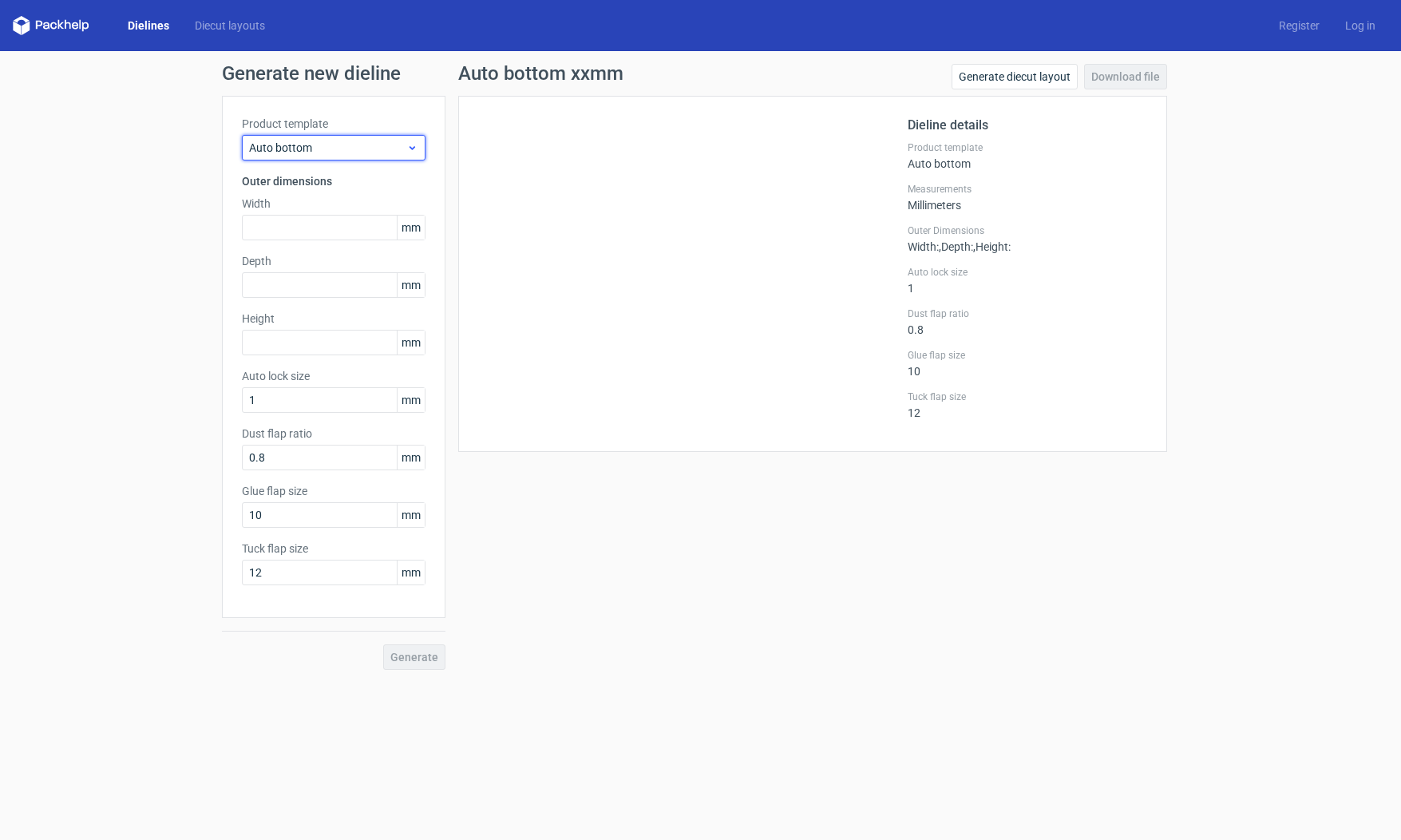
click at [373, 150] on span "Auto bottom" at bounding box center [328, 147] width 158 height 16
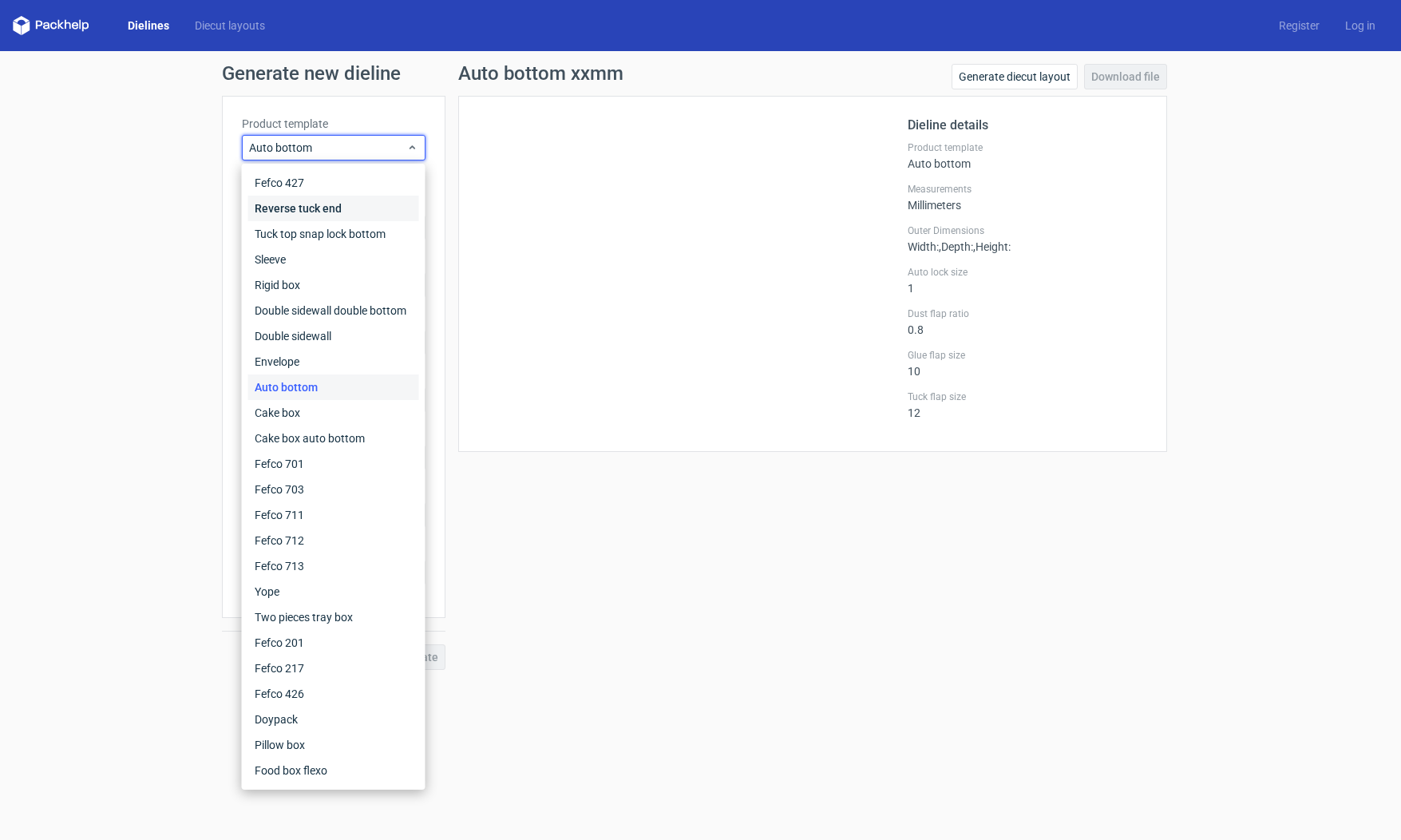
click at [360, 213] on div "Reverse tuck end" at bounding box center [334, 208] width 171 height 25
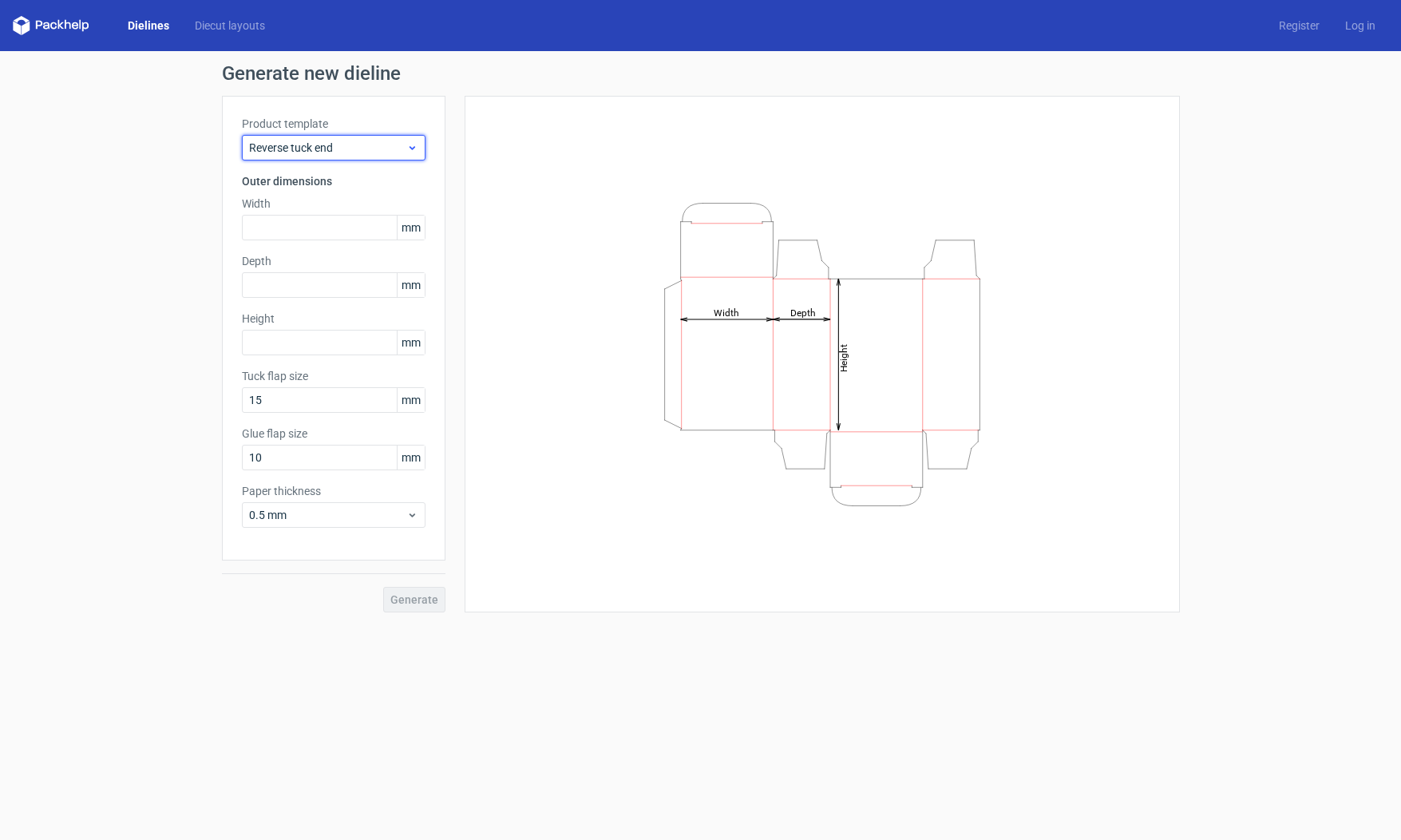
click at [379, 159] on div "Reverse tuck end" at bounding box center [334, 147] width 184 height 25
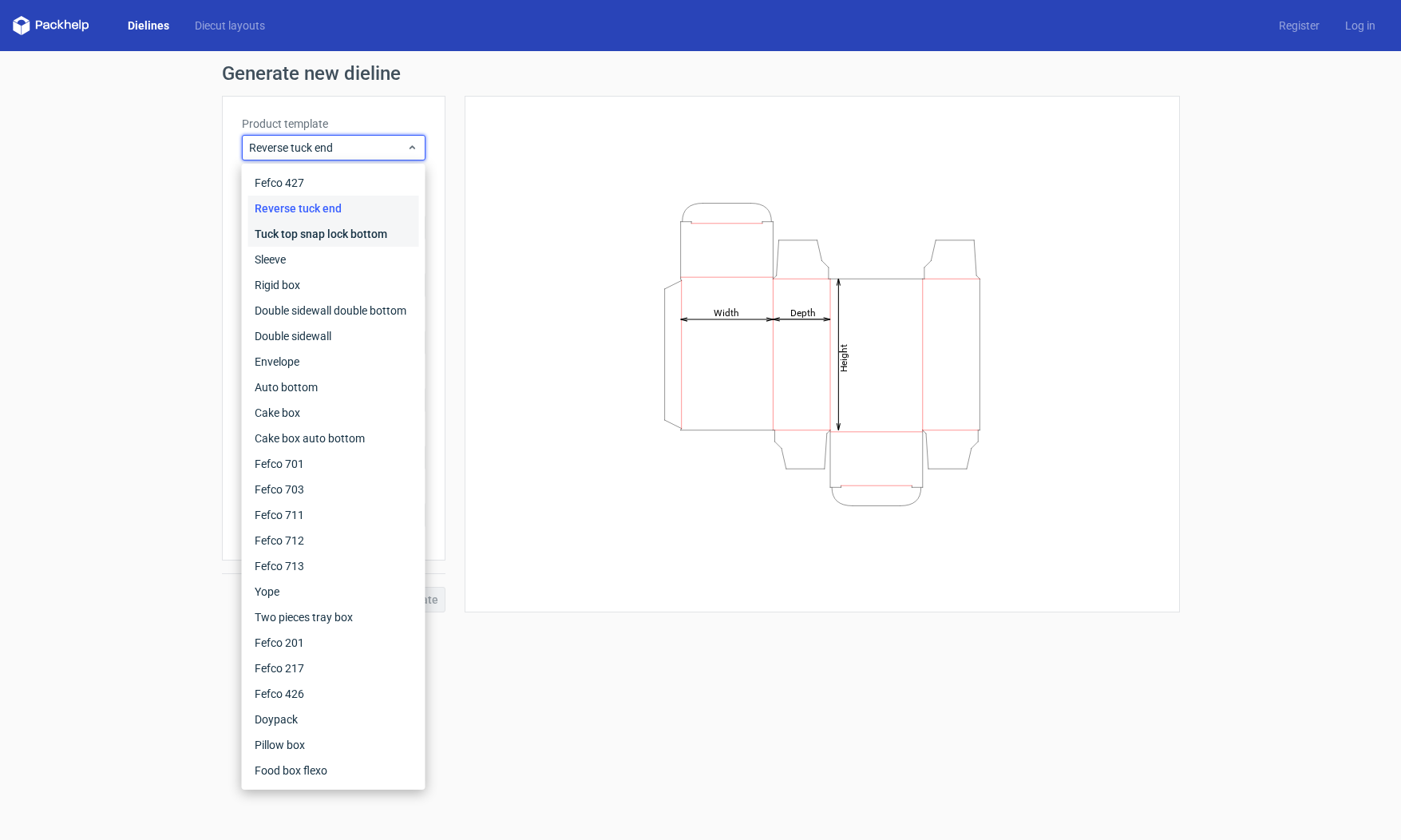
click at [330, 231] on div "Tuck top snap lock bottom" at bounding box center [334, 233] width 171 height 25
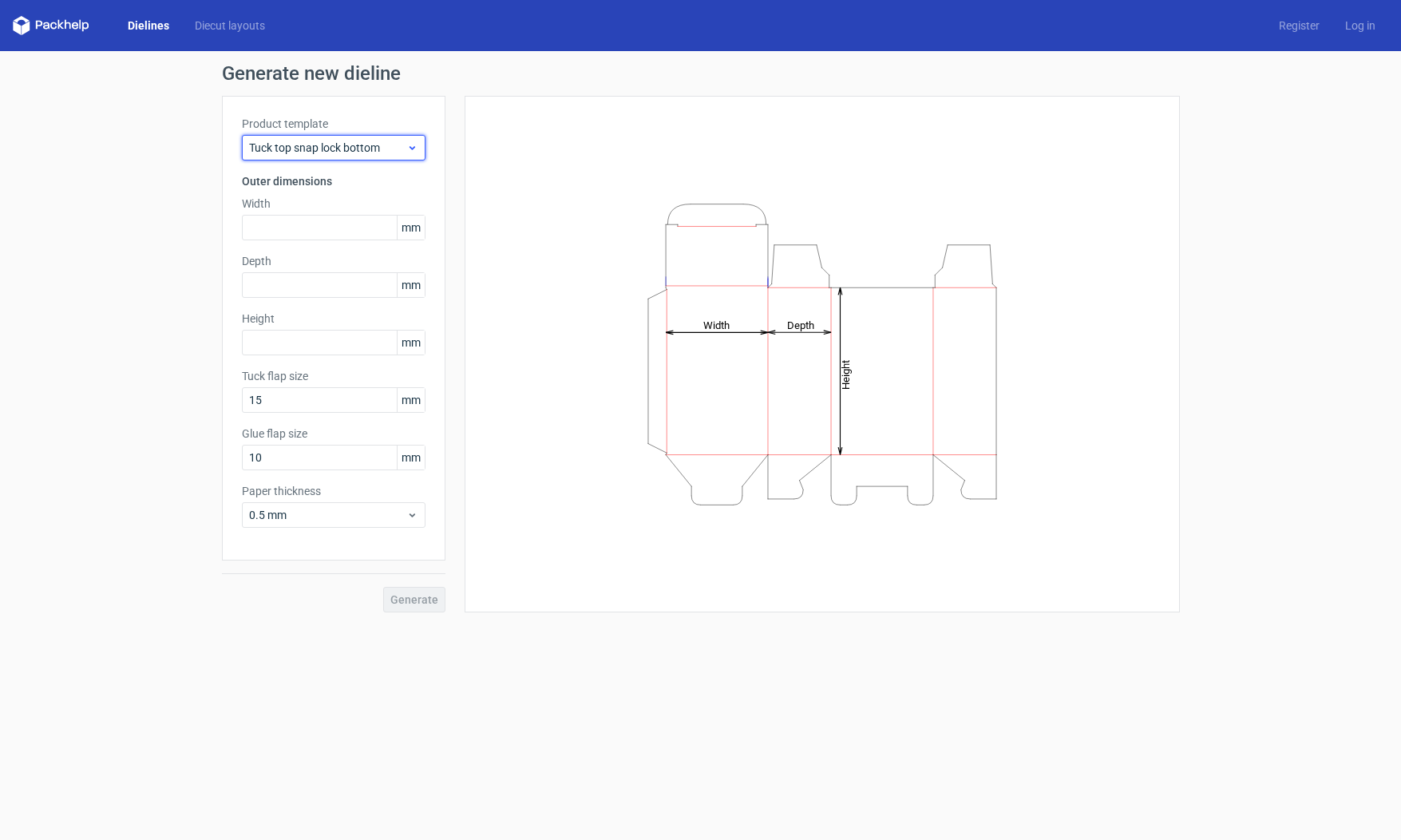
click at [362, 150] on span "Tuck top snap lock bottom" at bounding box center [328, 147] width 158 height 16
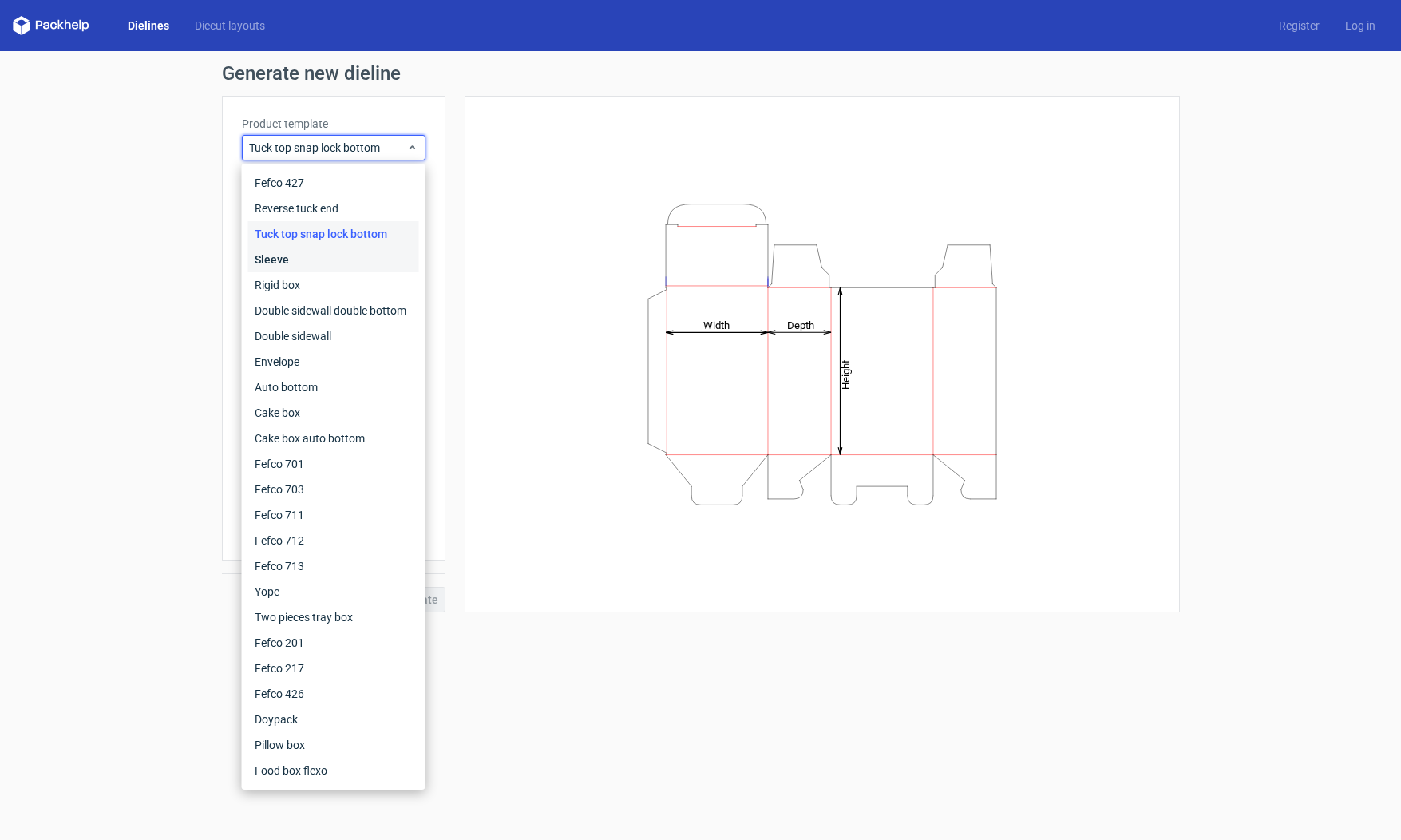
click at [354, 255] on div "Sleeve" at bounding box center [334, 259] width 171 height 25
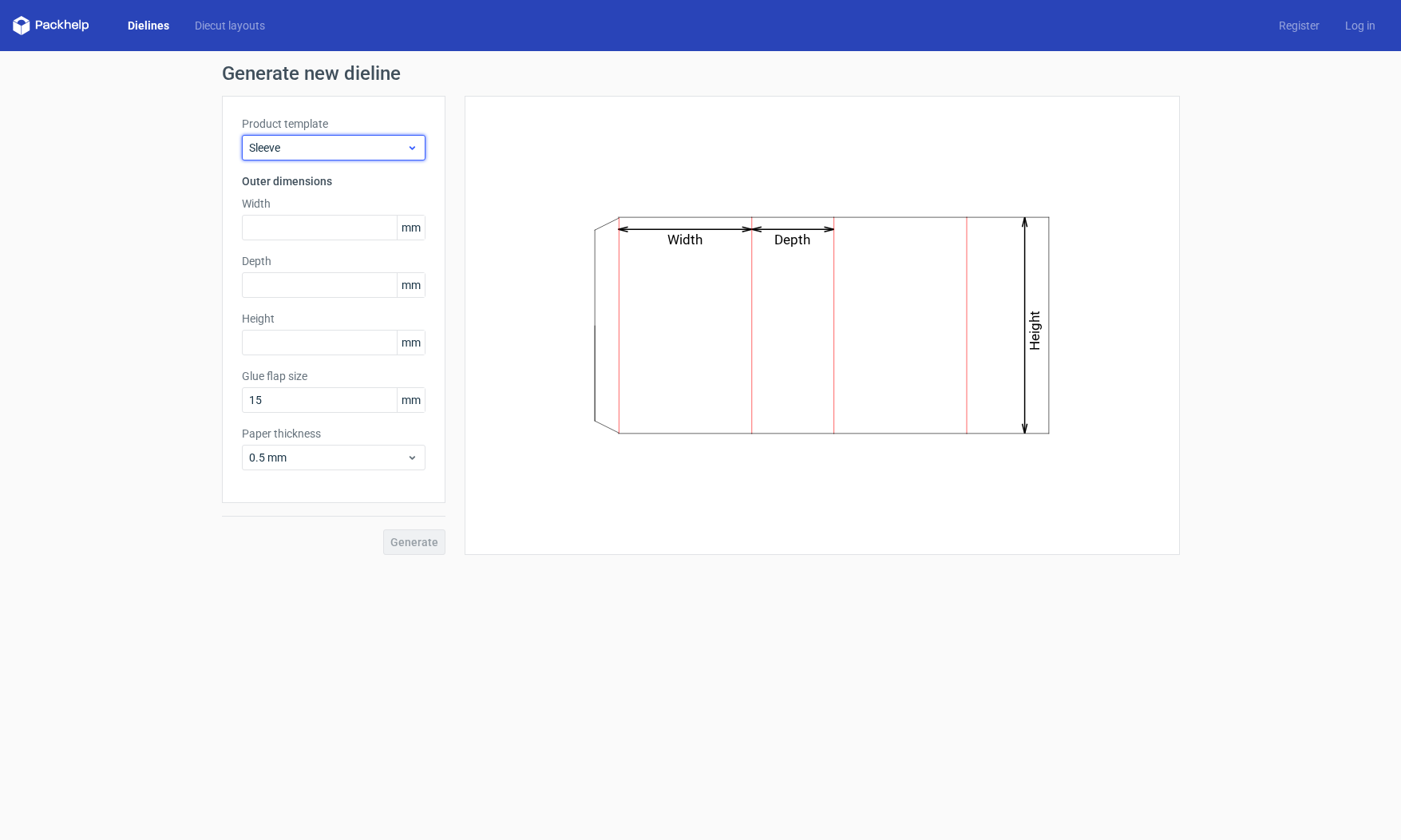
drag, startPoint x: 373, startPoint y: 142, endPoint x: 373, endPoint y: 152, distance: 10.0
click at [373, 142] on span "Sleeve" at bounding box center [328, 147] width 158 height 16
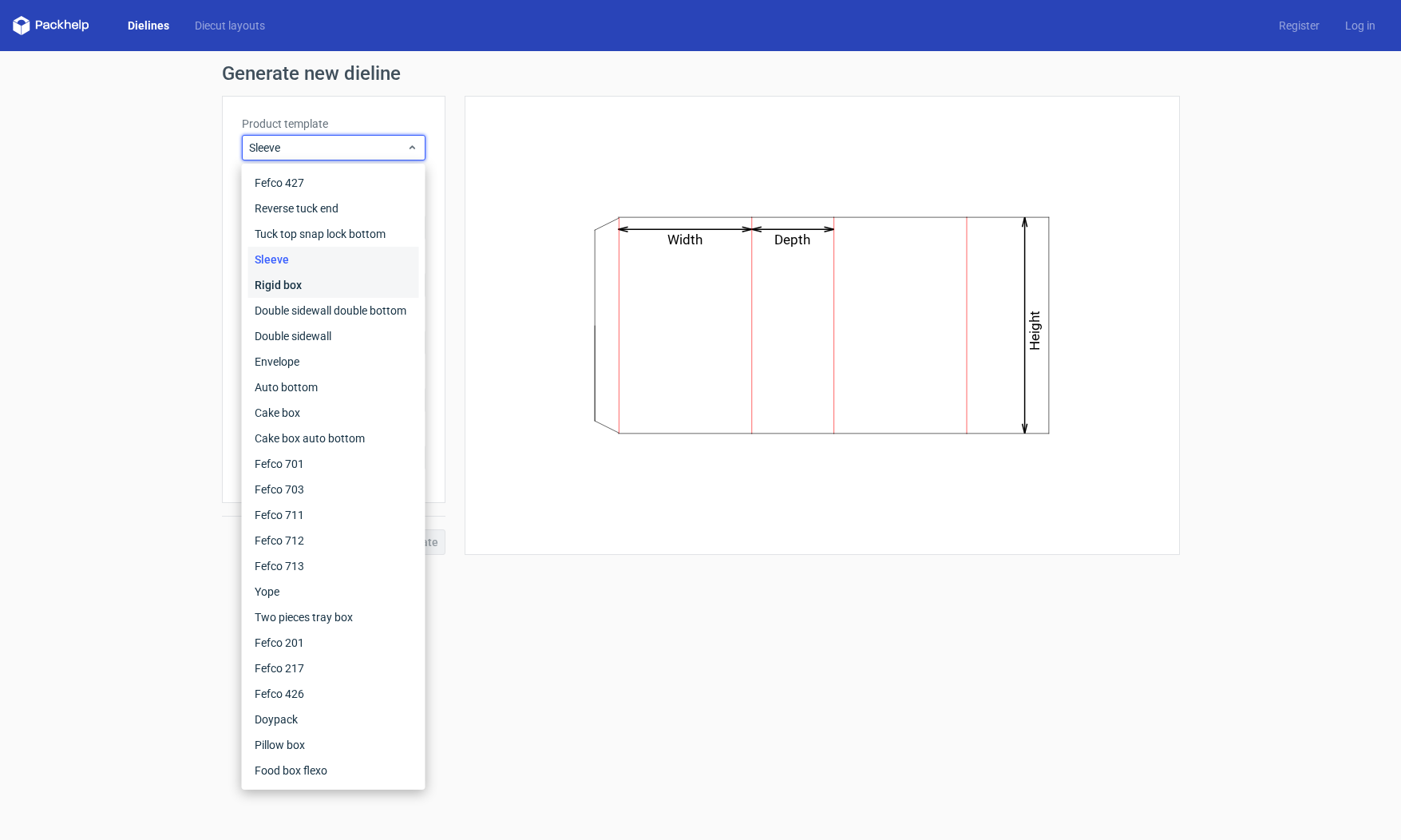
click at [348, 284] on div "Rigid box" at bounding box center [334, 284] width 171 height 25
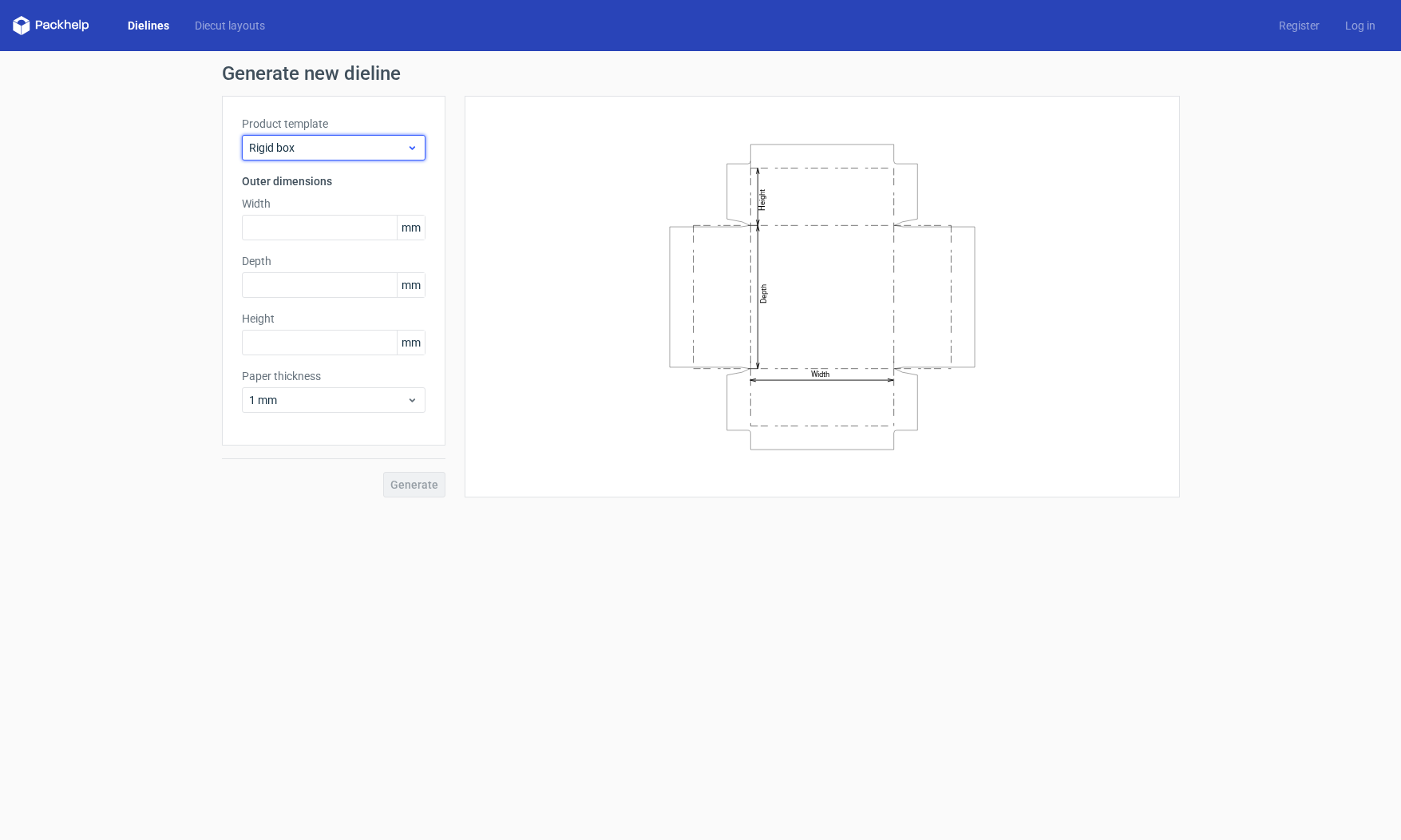
click at [371, 149] on span "Rigid box" at bounding box center [328, 147] width 158 height 16
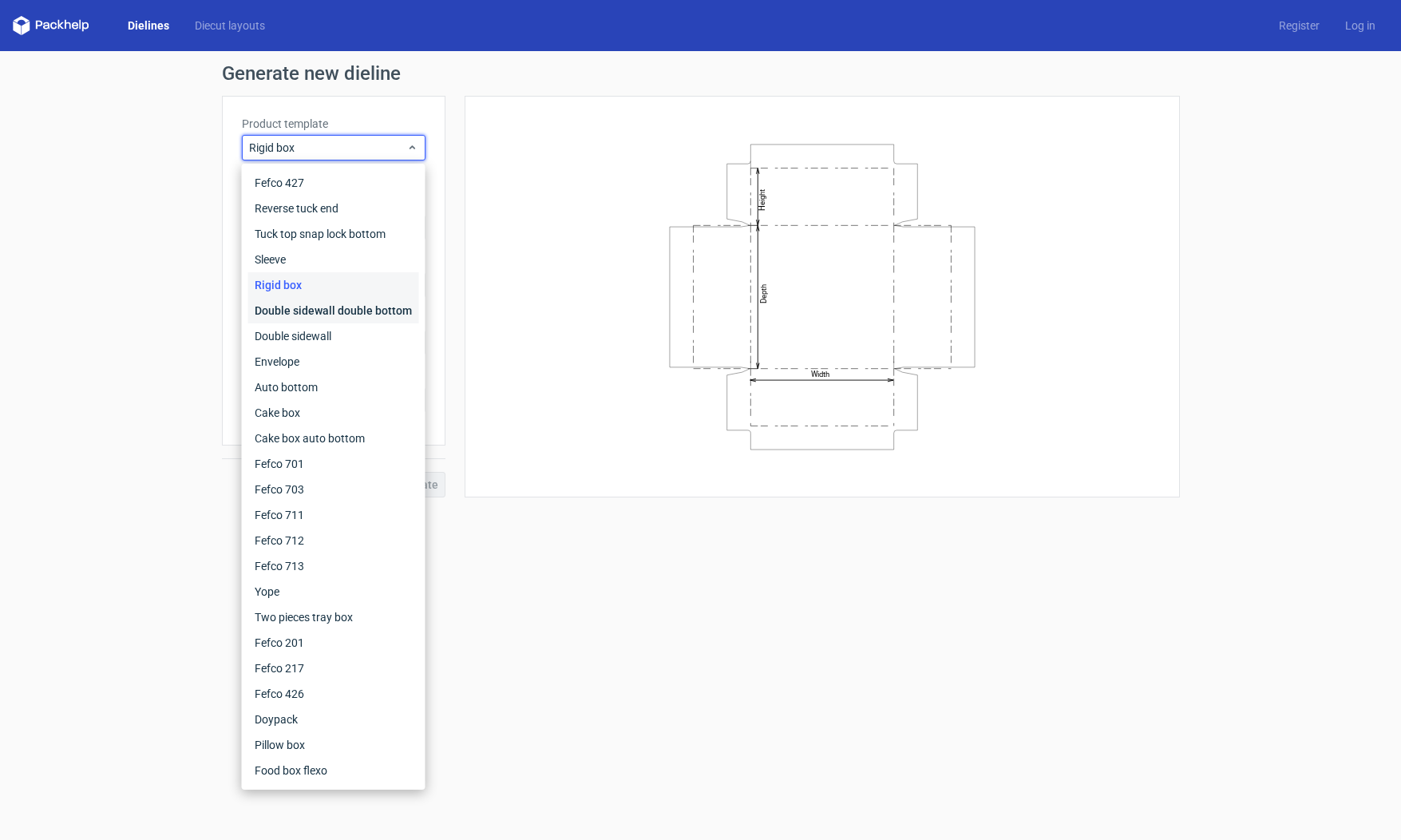
click at [336, 308] on div "Double sidewall double bottom" at bounding box center [334, 310] width 171 height 25
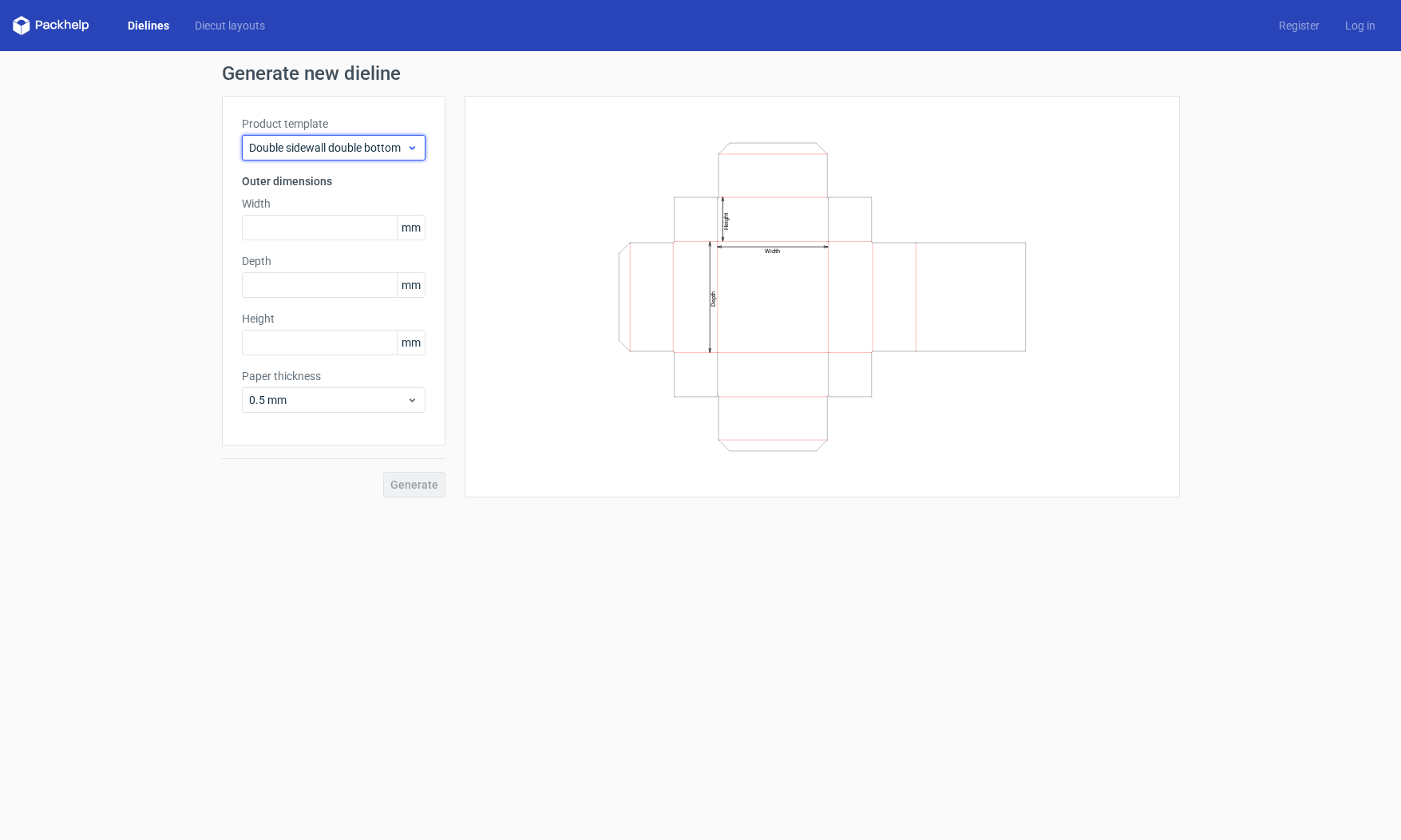
click at [368, 142] on span "Double sidewall double bottom" at bounding box center [328, 147] width 158 height 16
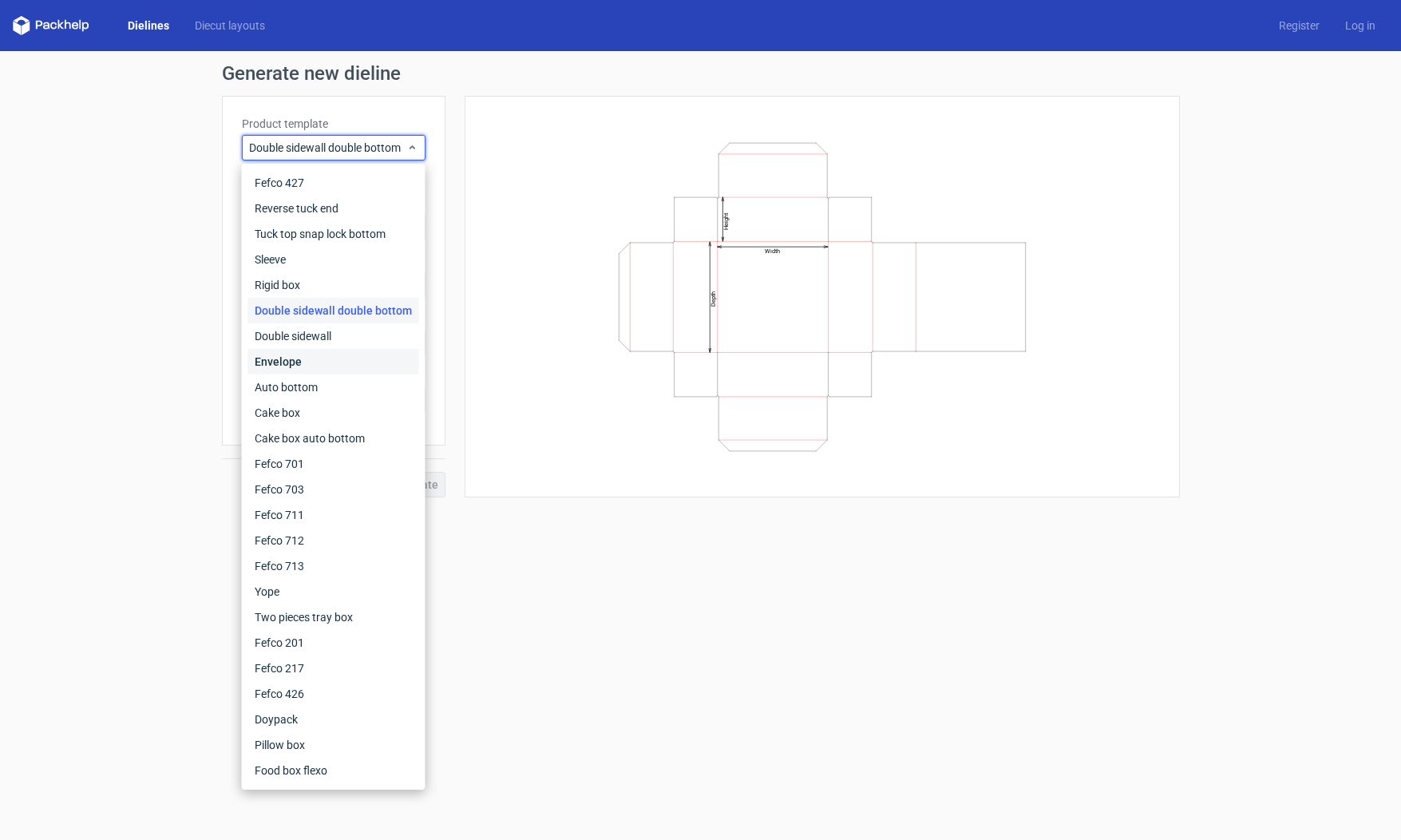
click at [377, 353] on div "Envelope" at bounding box center [334, 361] width 171 height 25
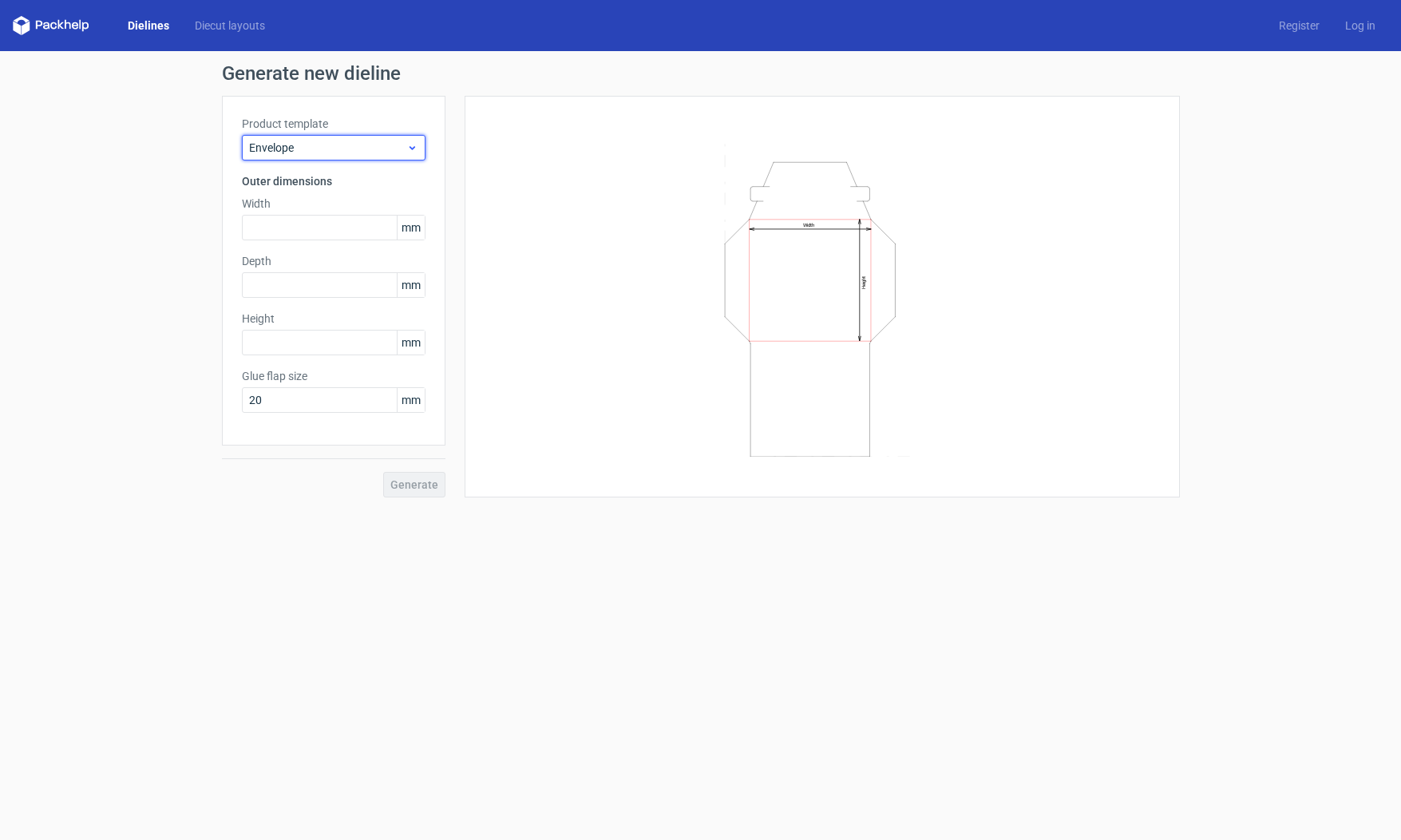
click at [397, 142] on span "Envelope" at bounding box center [328, 147] width 158 height 16
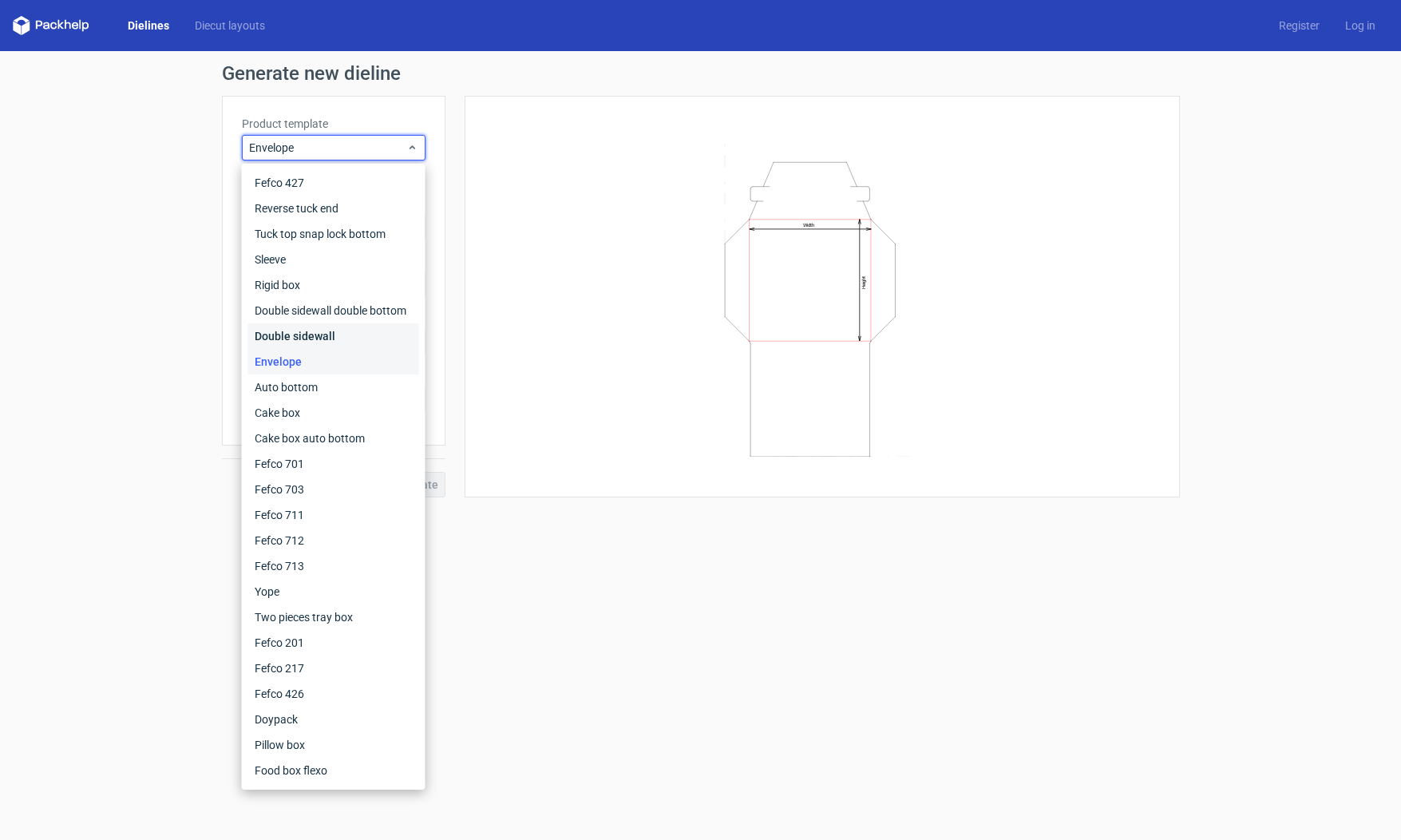
click at [370, 342] on div "Double sidewall" at bounding box center [334, 336] width 171 height 25
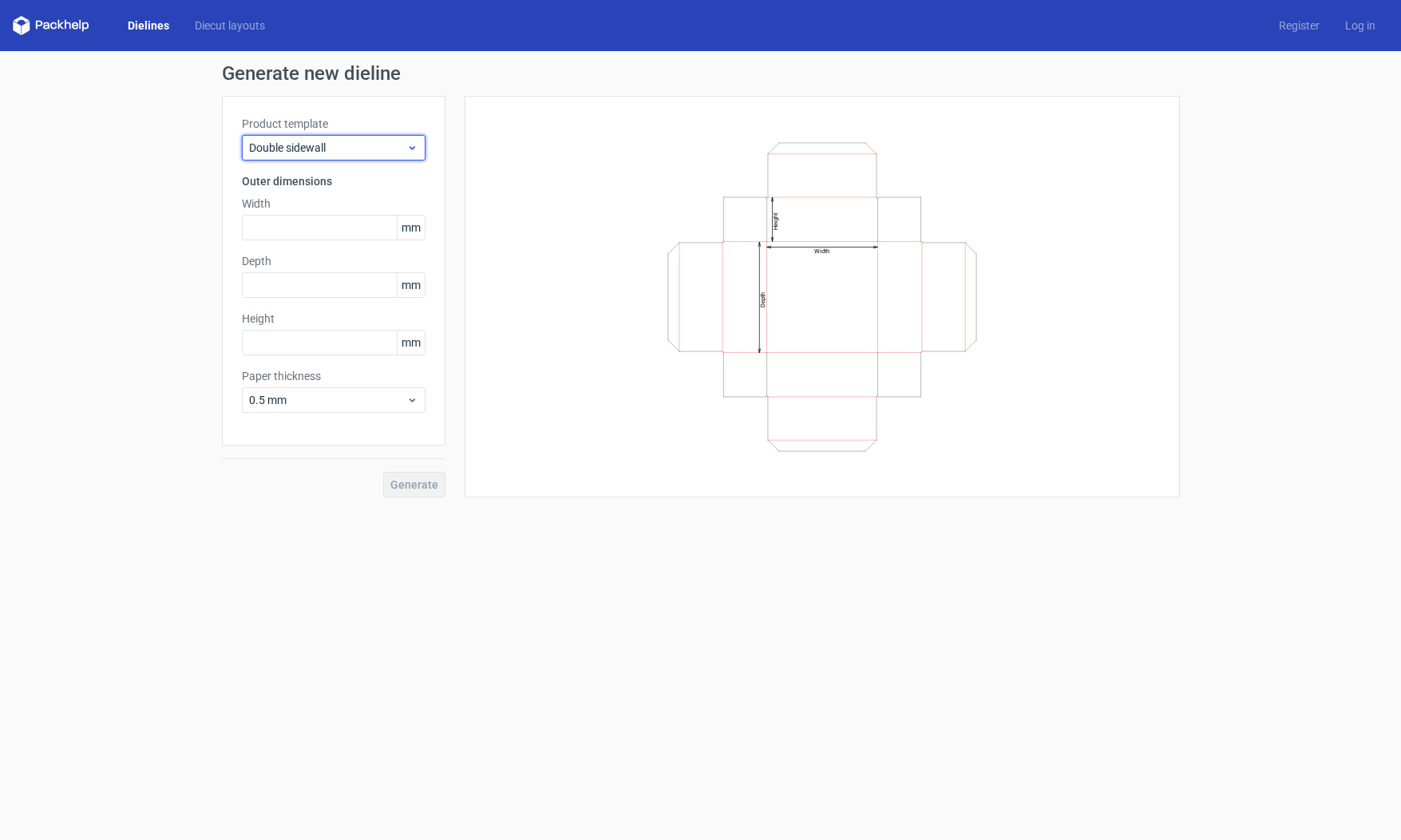
click at [402, 153] on span "Double sidewall" at bounding box center [328, 147] width 158 height 16
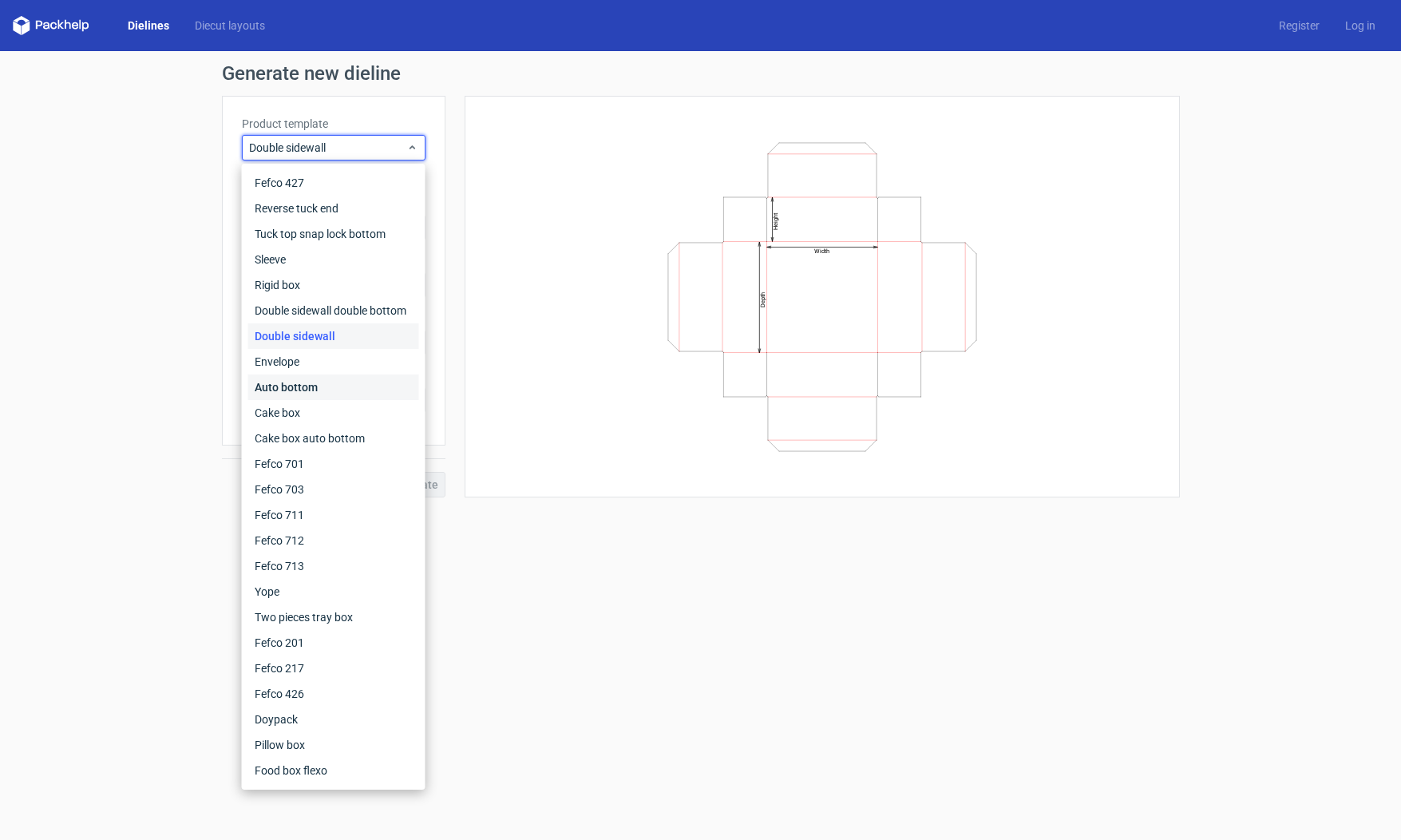
click at [379, 385] on div "Auto bottom" at bounding box center [334, 386] width 171 height 25
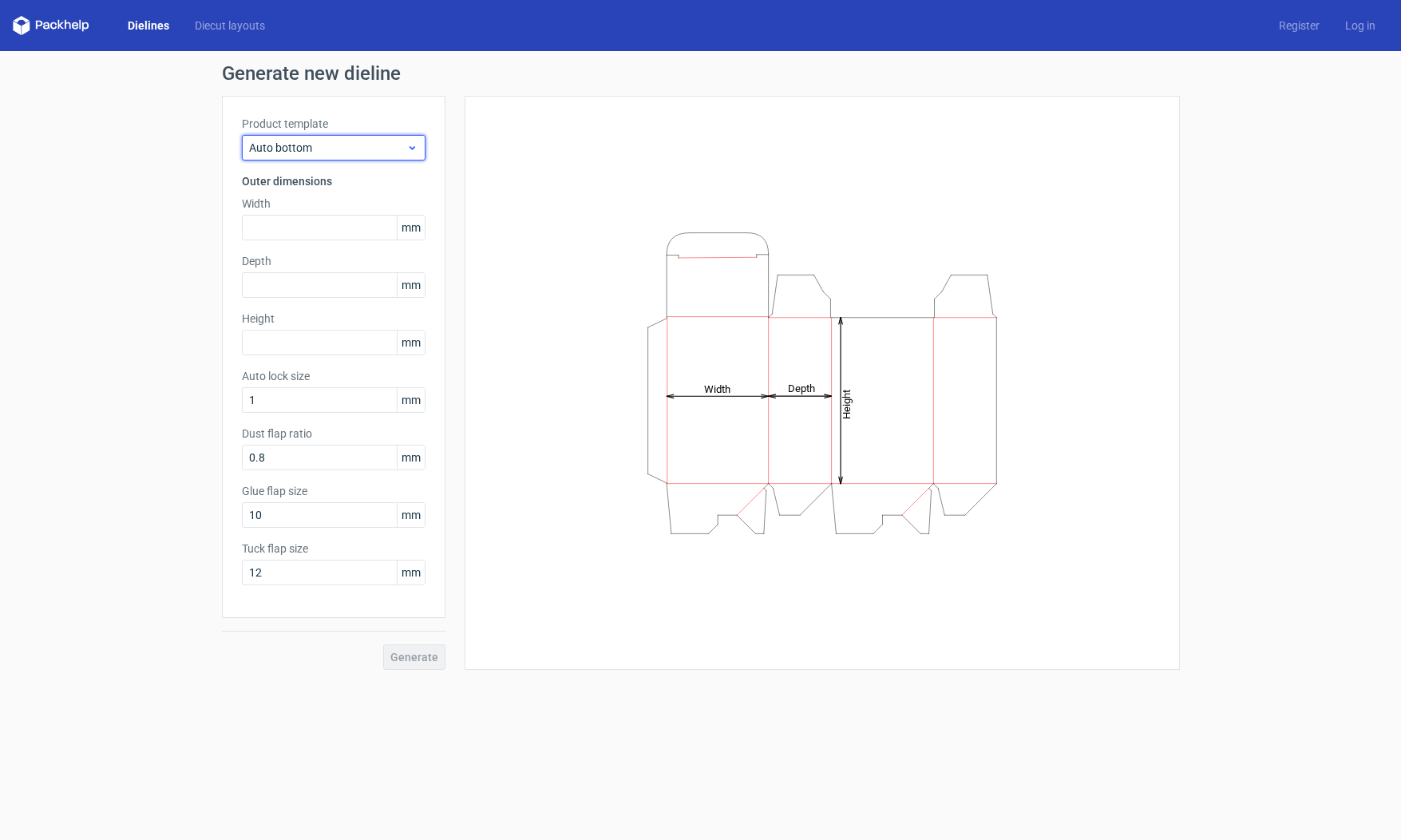
click at [387, 147] on span "Auto bottom" at bounding box center [328, 147] width 158 height 16
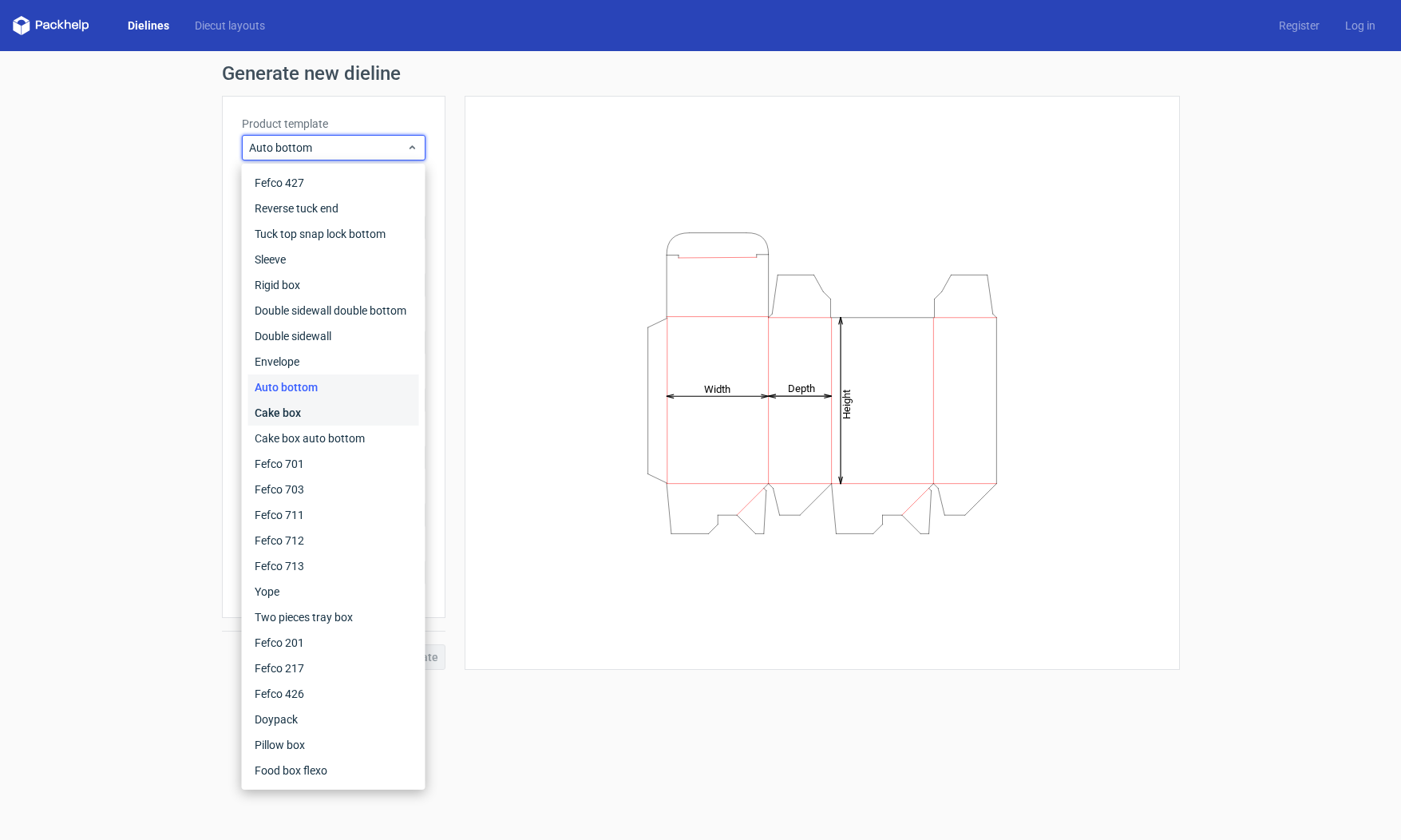
click at [341, 414] on div "Cake box" at bounding box center [334, 412] width 171 height 25
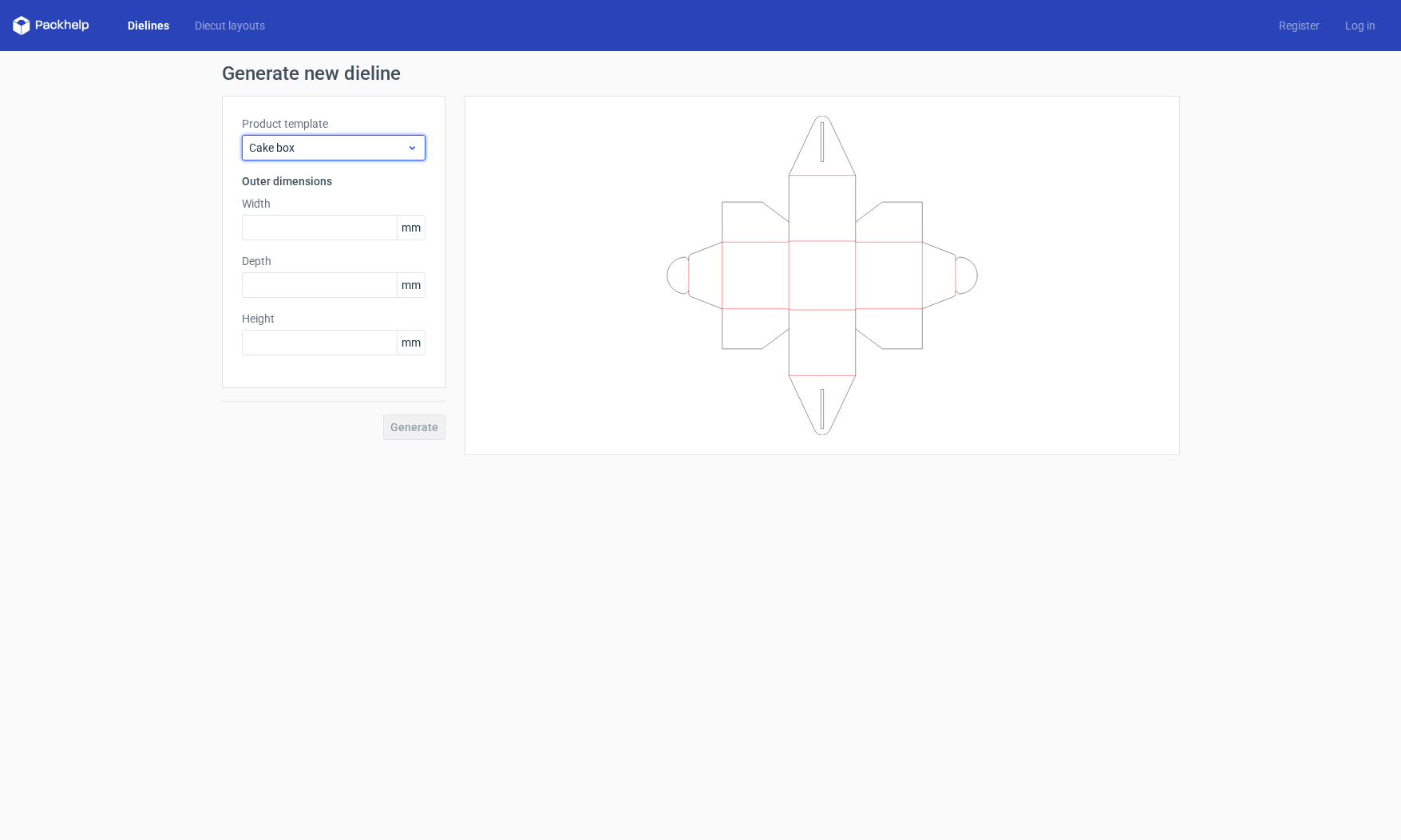
click at [361, 143] on span "Cake box" at bounding box center [328, 147] width 158 height 16
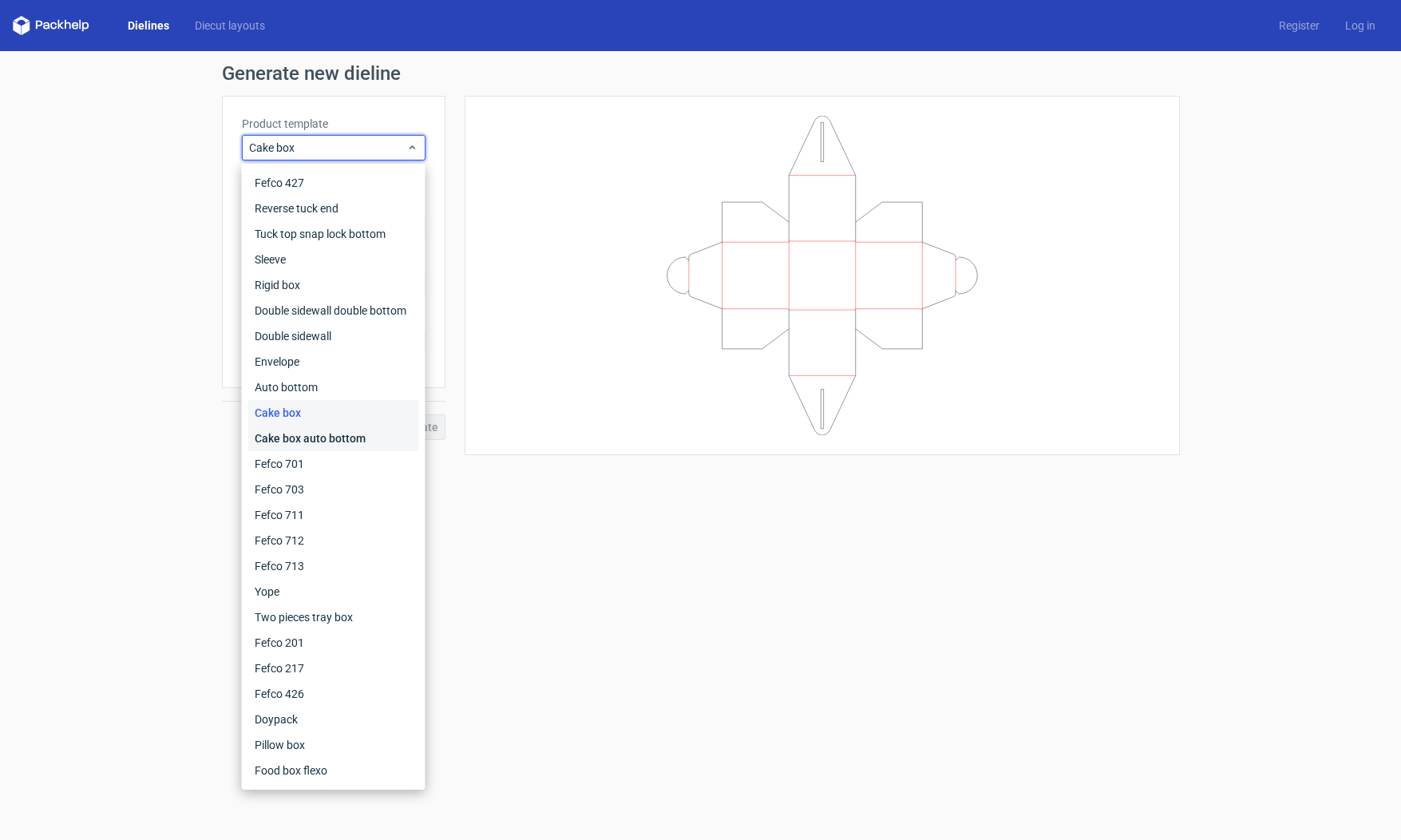
click at [333, 438] on div "Cake box auto bottom" at bounding box center [334, 438] width 171 height 25
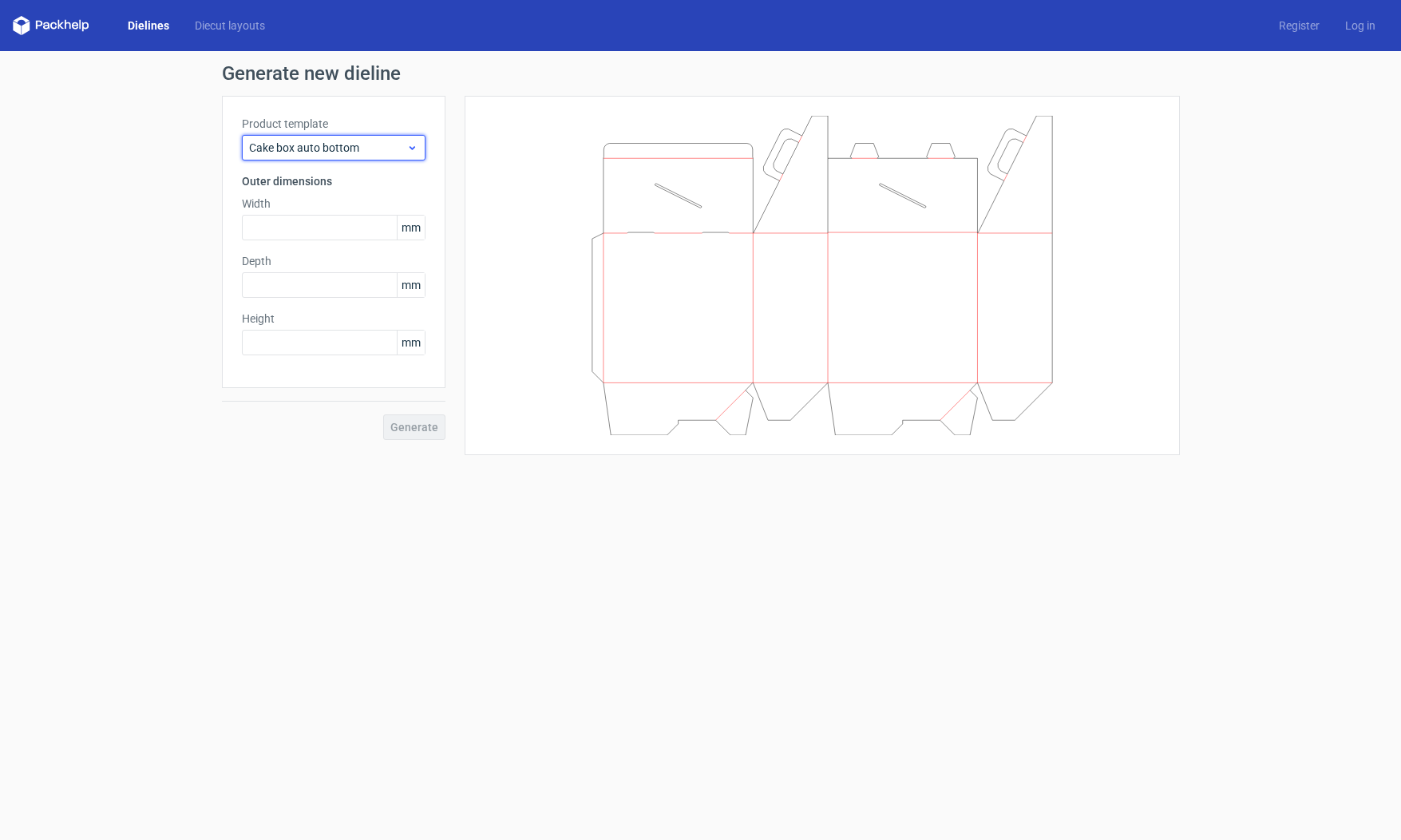
click at [375, 149] on span "Cake box auto bottom" at bounding box center [328, 147] width 158 height 16
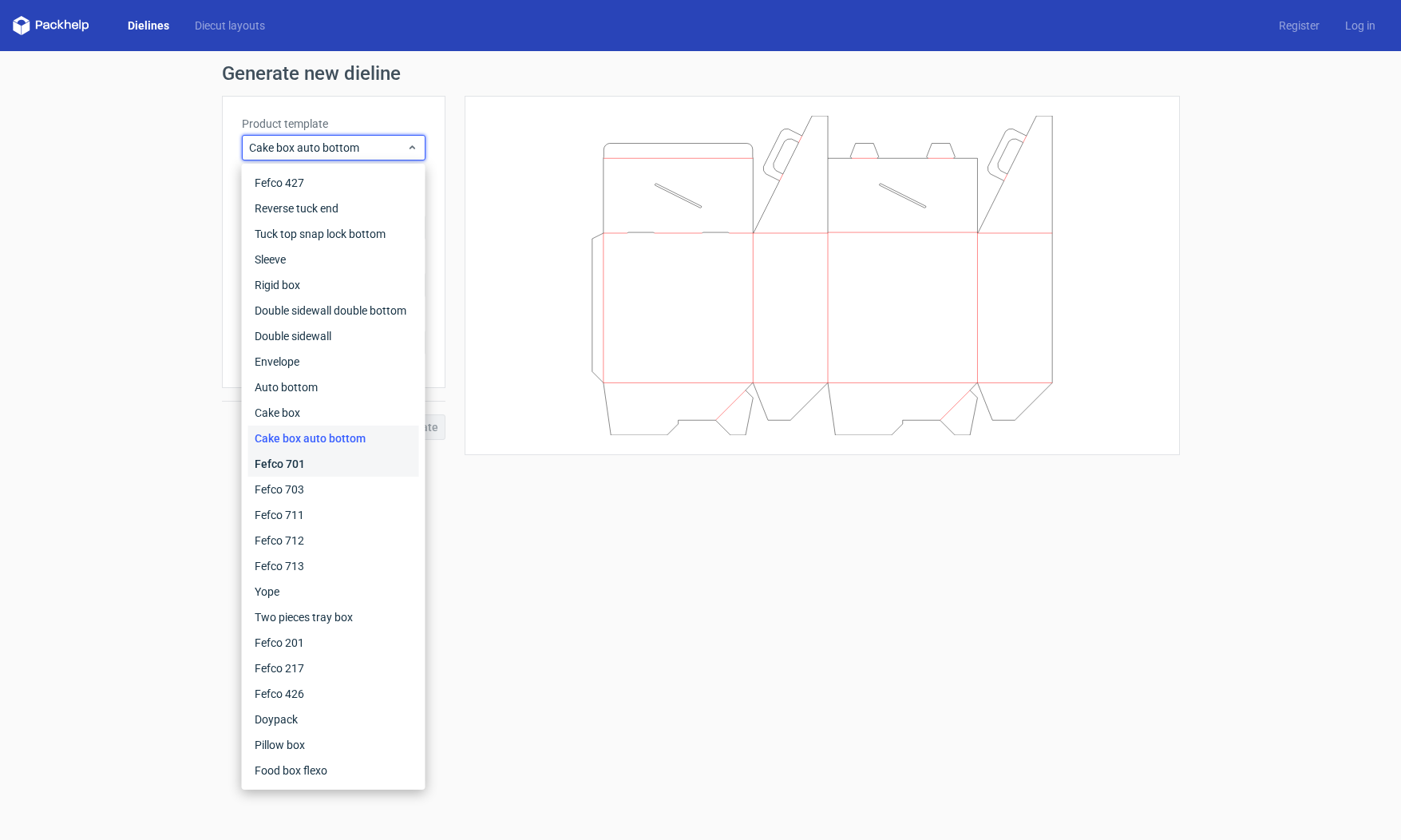
click at [368, 461] on div "Fefco 701" at bounding box center [334, 463] width 171 height 25
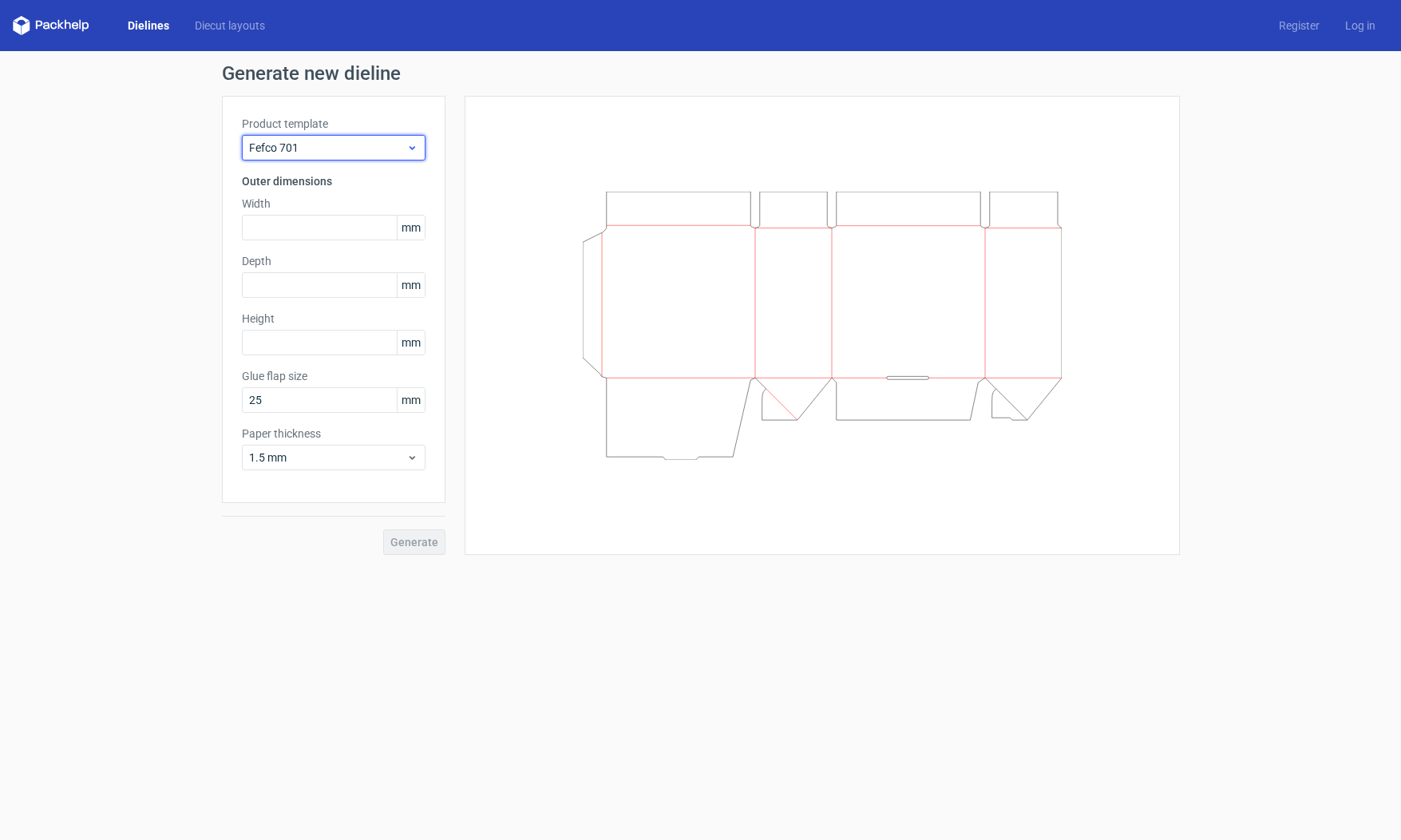
click at [421, 147] on div "Fefco 701" at bounding box center [334, 147] width 184 height 25
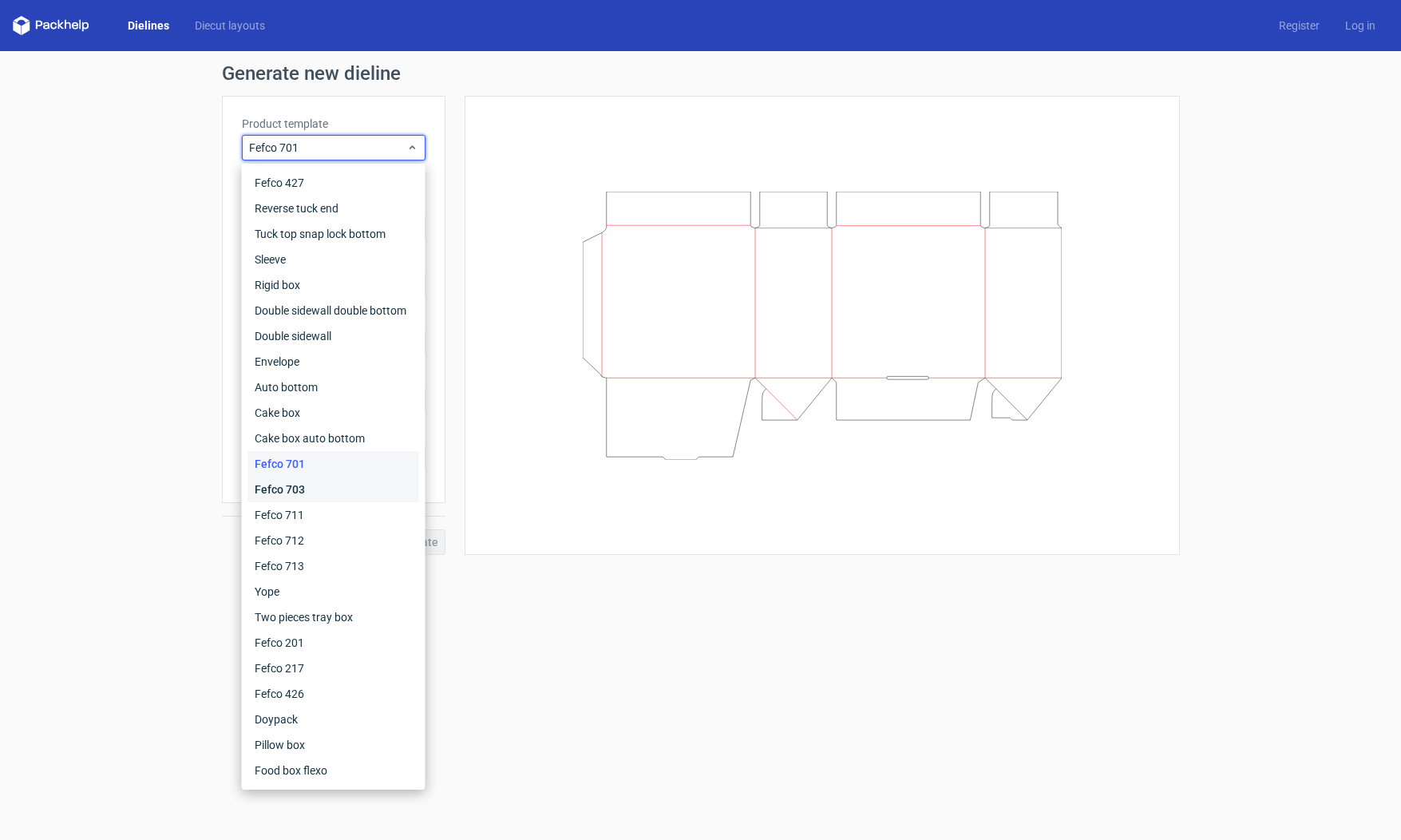
click at [348, 489] on div "Fefco 703" at bounding box center [334, 488] width 171 height 25
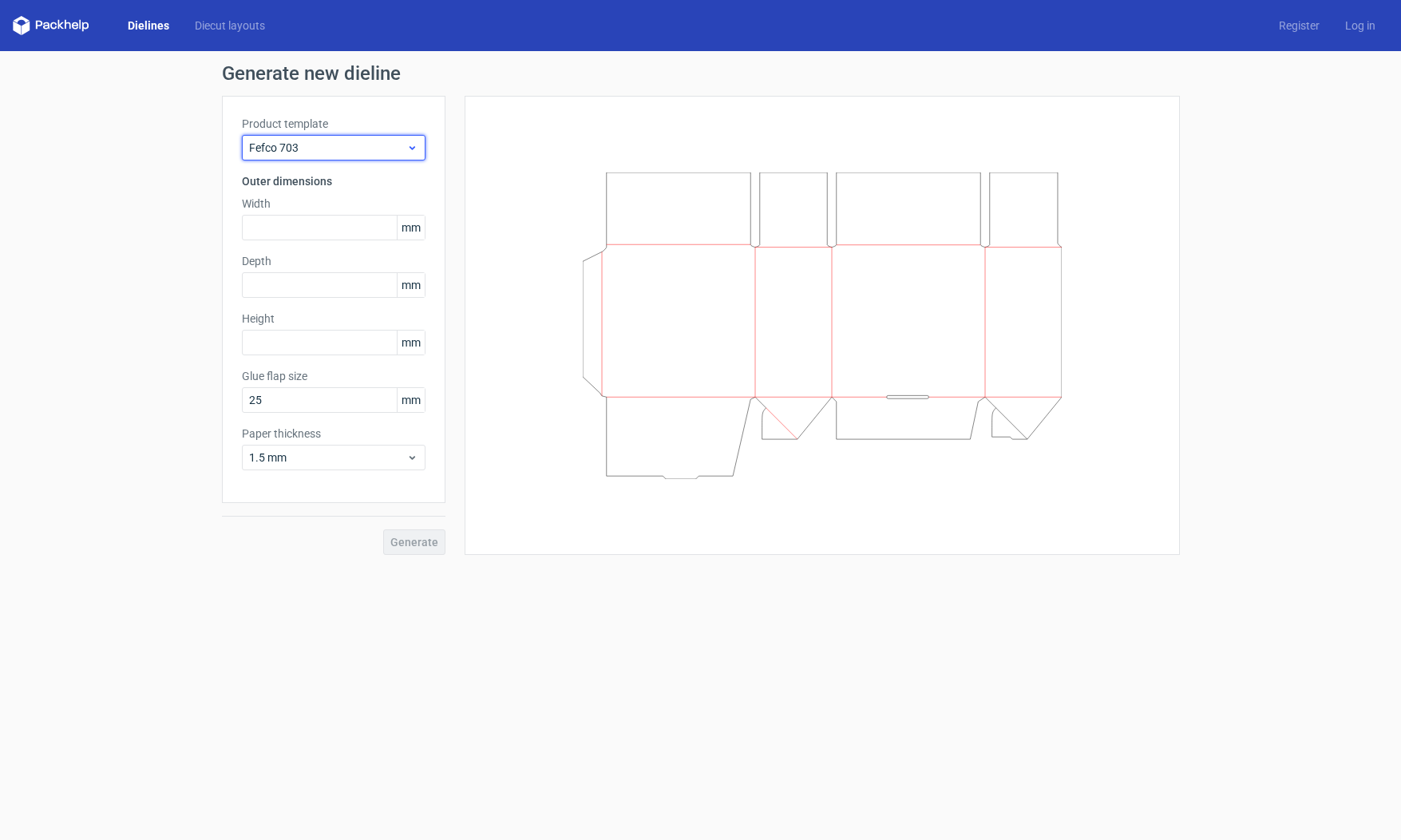
click at [406, 150] on icon at bounding box center [412, 148] width 12 height 13
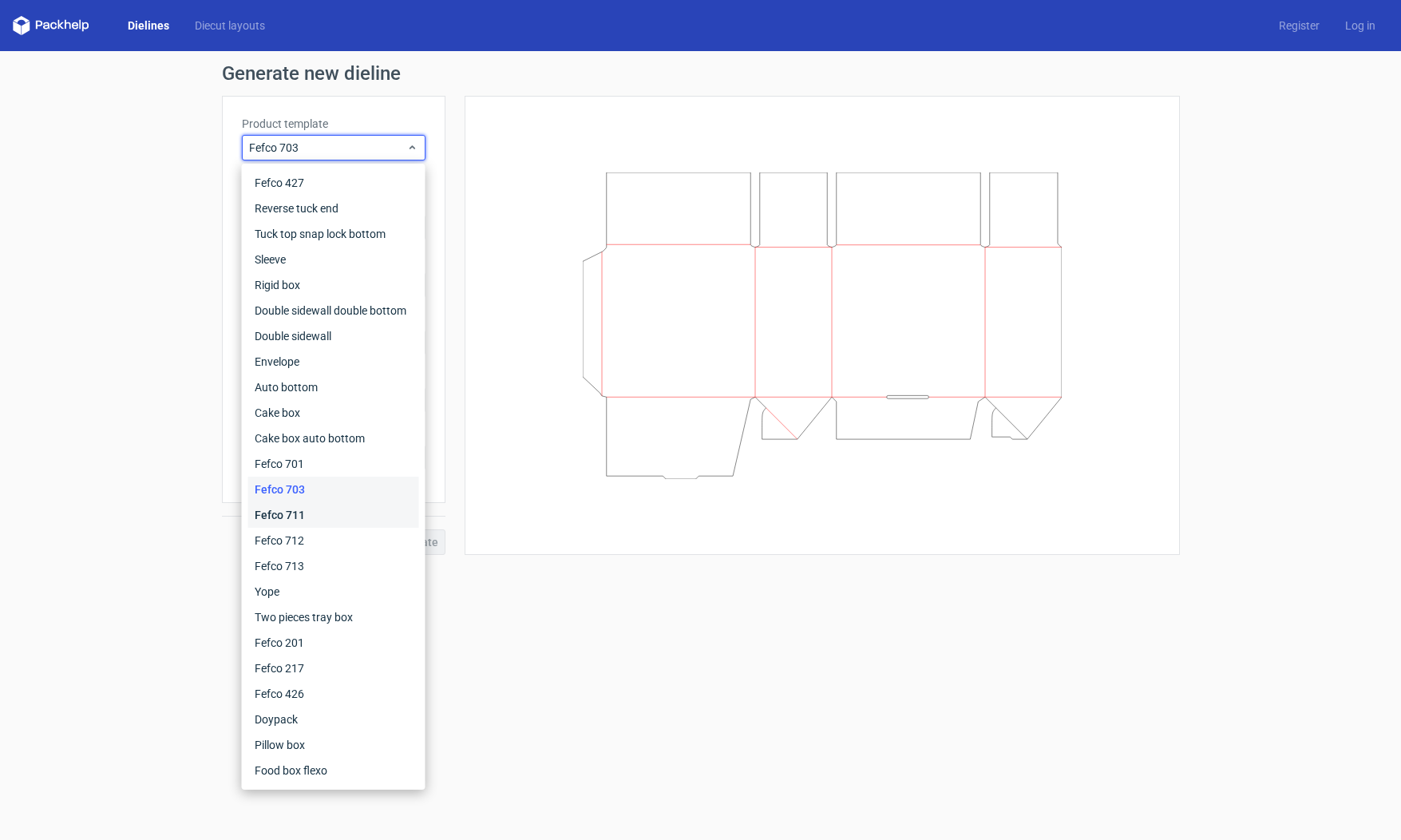
click at [313, 518] on div "Fefco 711" at bounding box center [334, 514] width 171 height 25
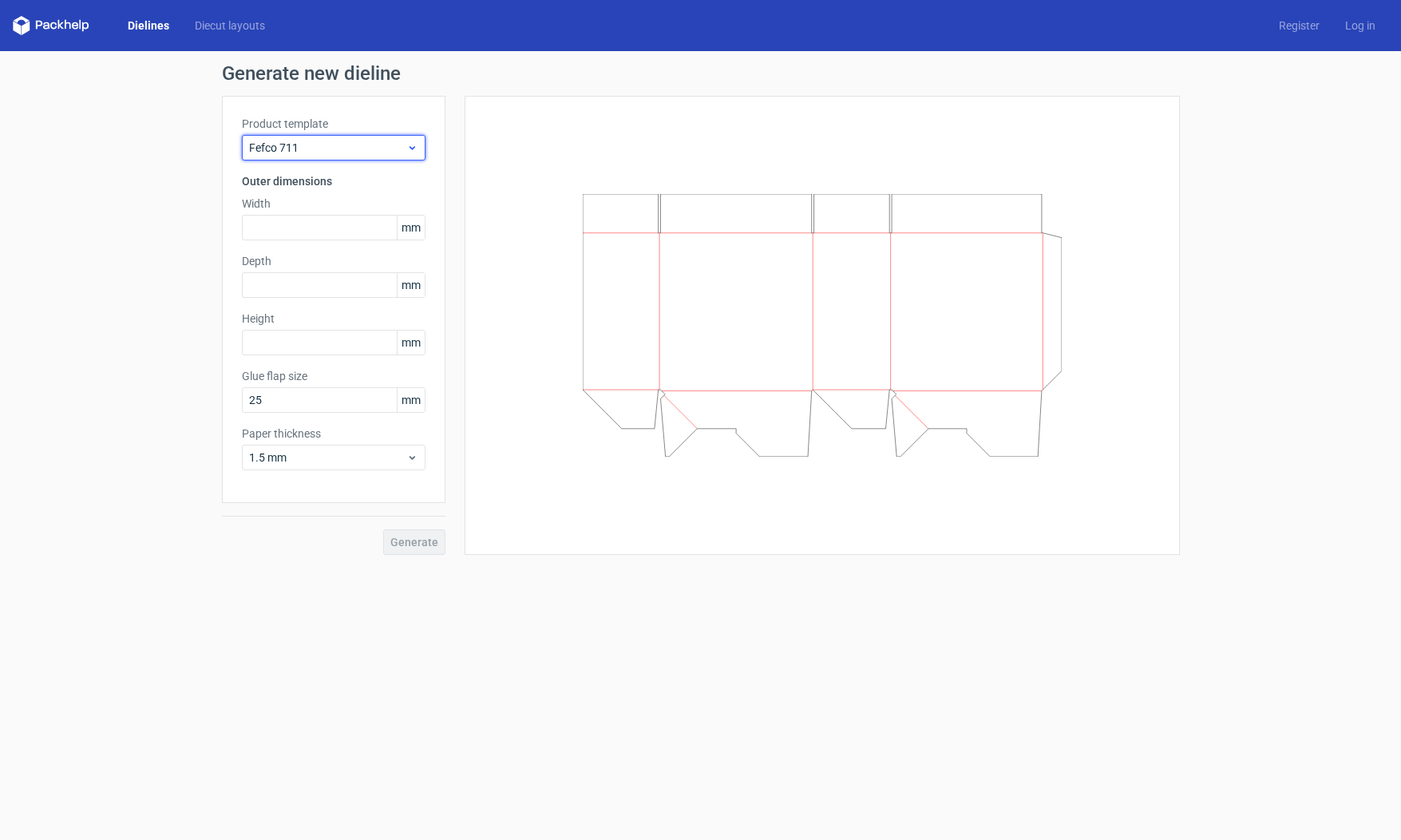
click at [372, 159] on div "Fefco 711" at bounding box center [334, 147] width 184 height 25
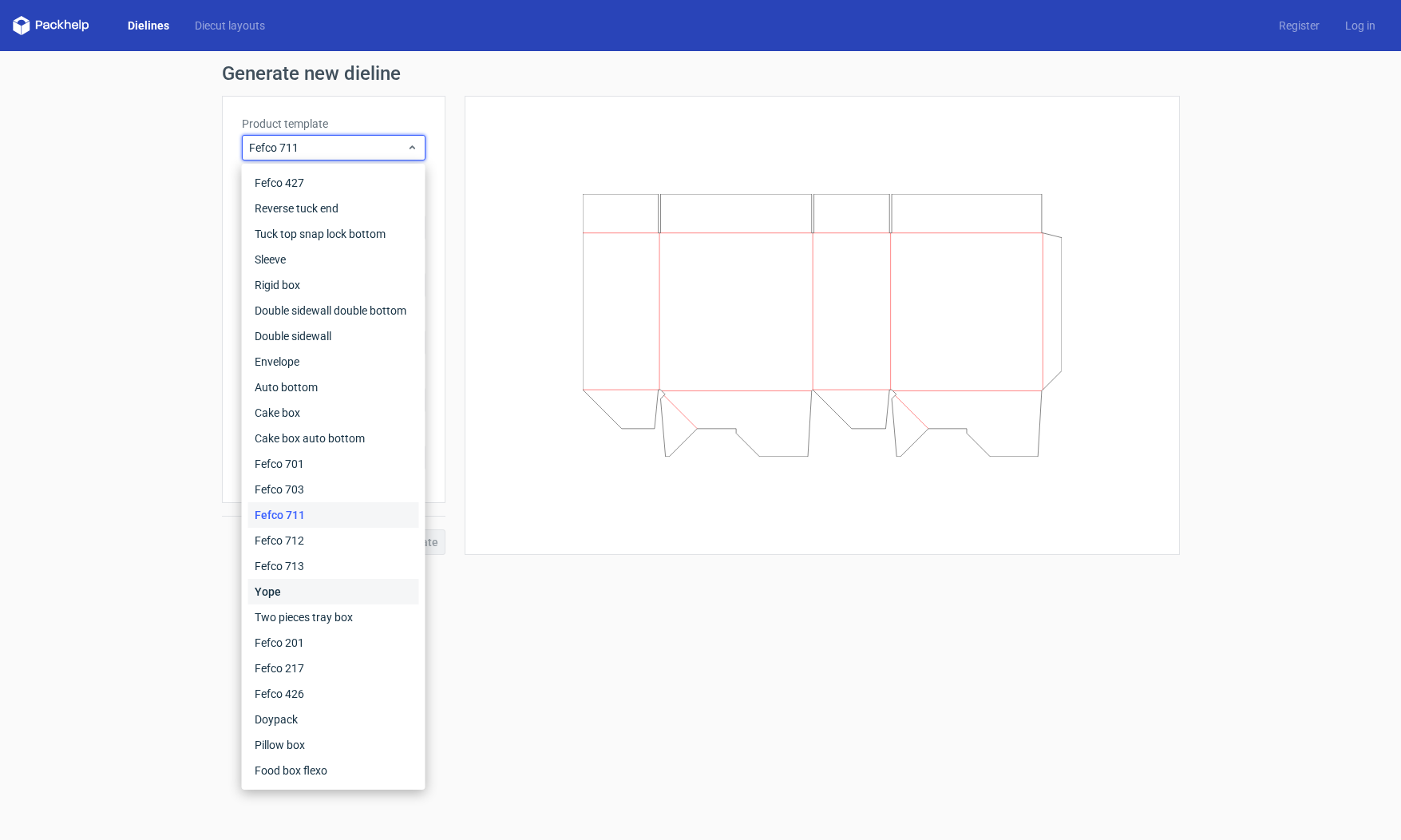
click at [309, 587] on div "Yope" at bounding box center [334, 591] width 171 height 25
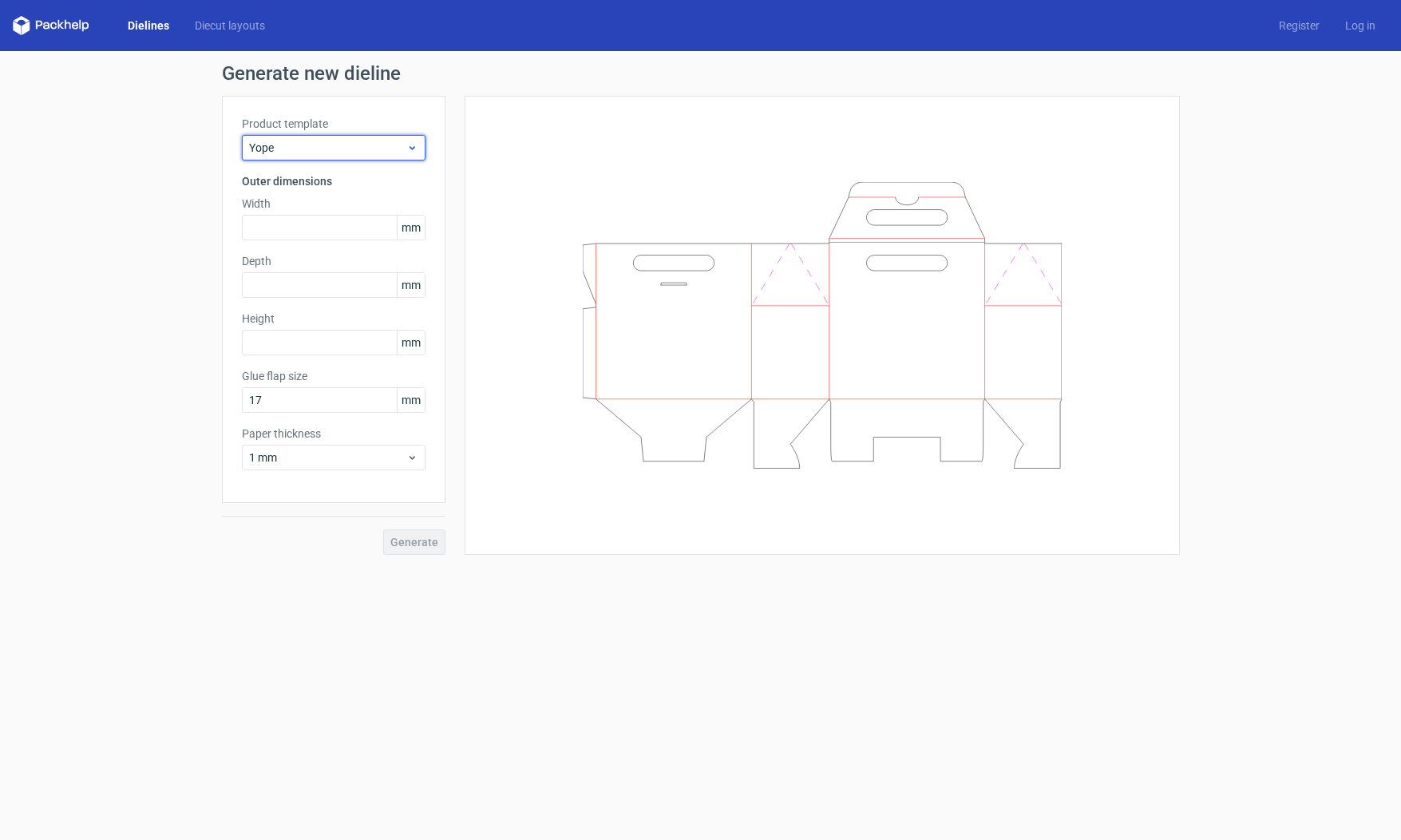
click at [403, 150] on span "Yope" at bounding box center [328, 147] width 158 height 16
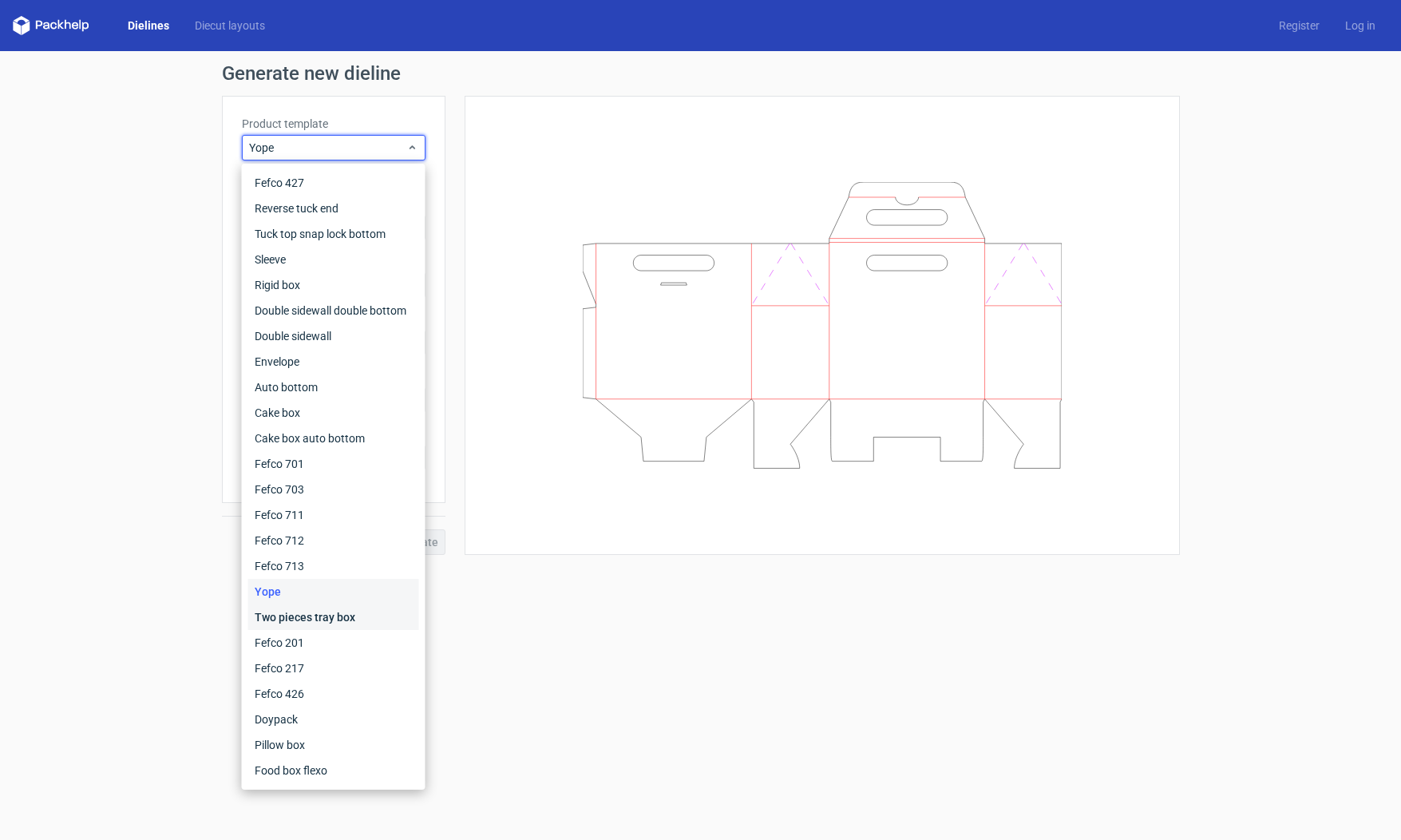
click at [373, 621] on div "Two pieces tray box" at bounding box center [334, 616] width 171 height 25
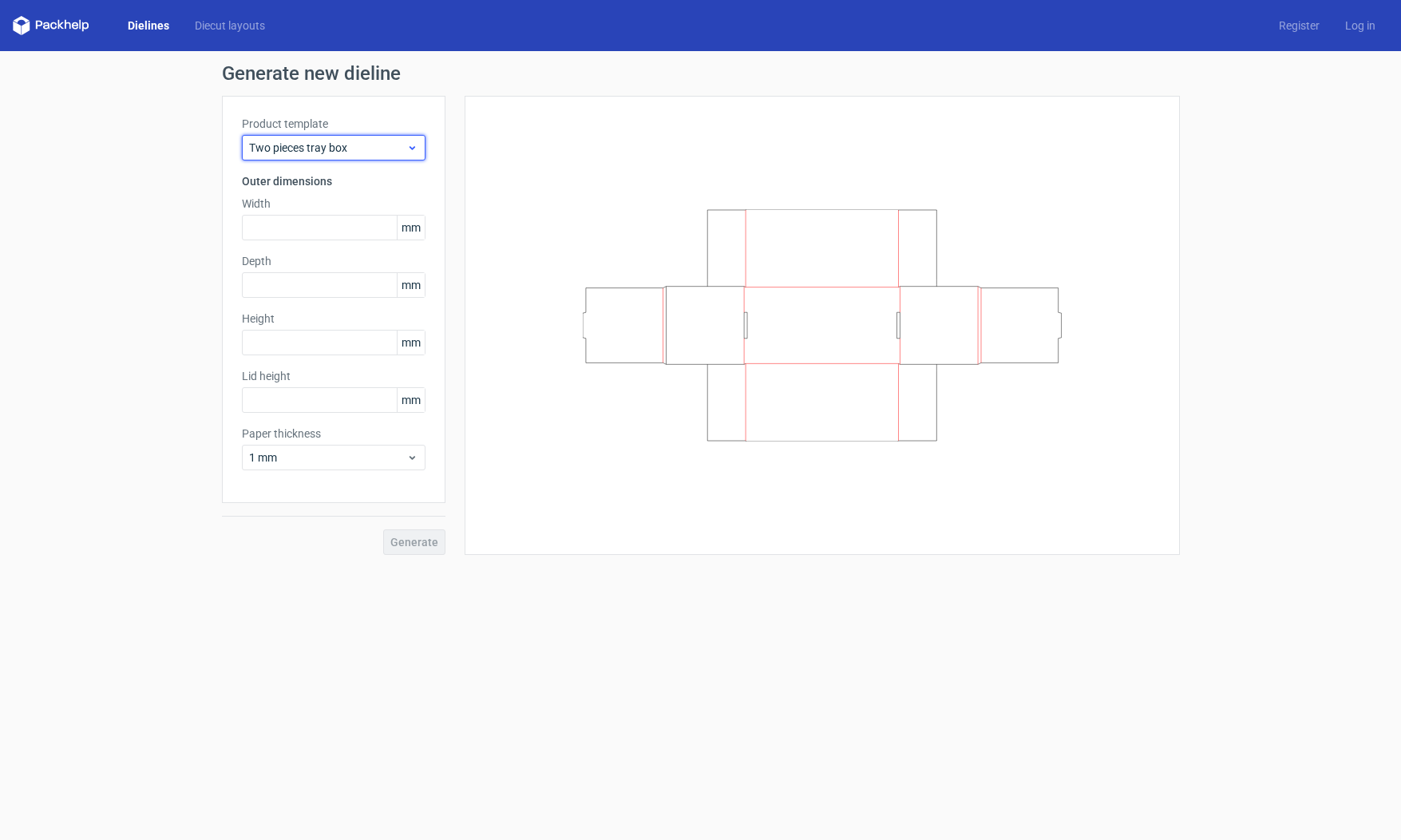
click at [355, 148] on span "Two pieces tray box" at bounding box center [328, 147] width 158 height 16
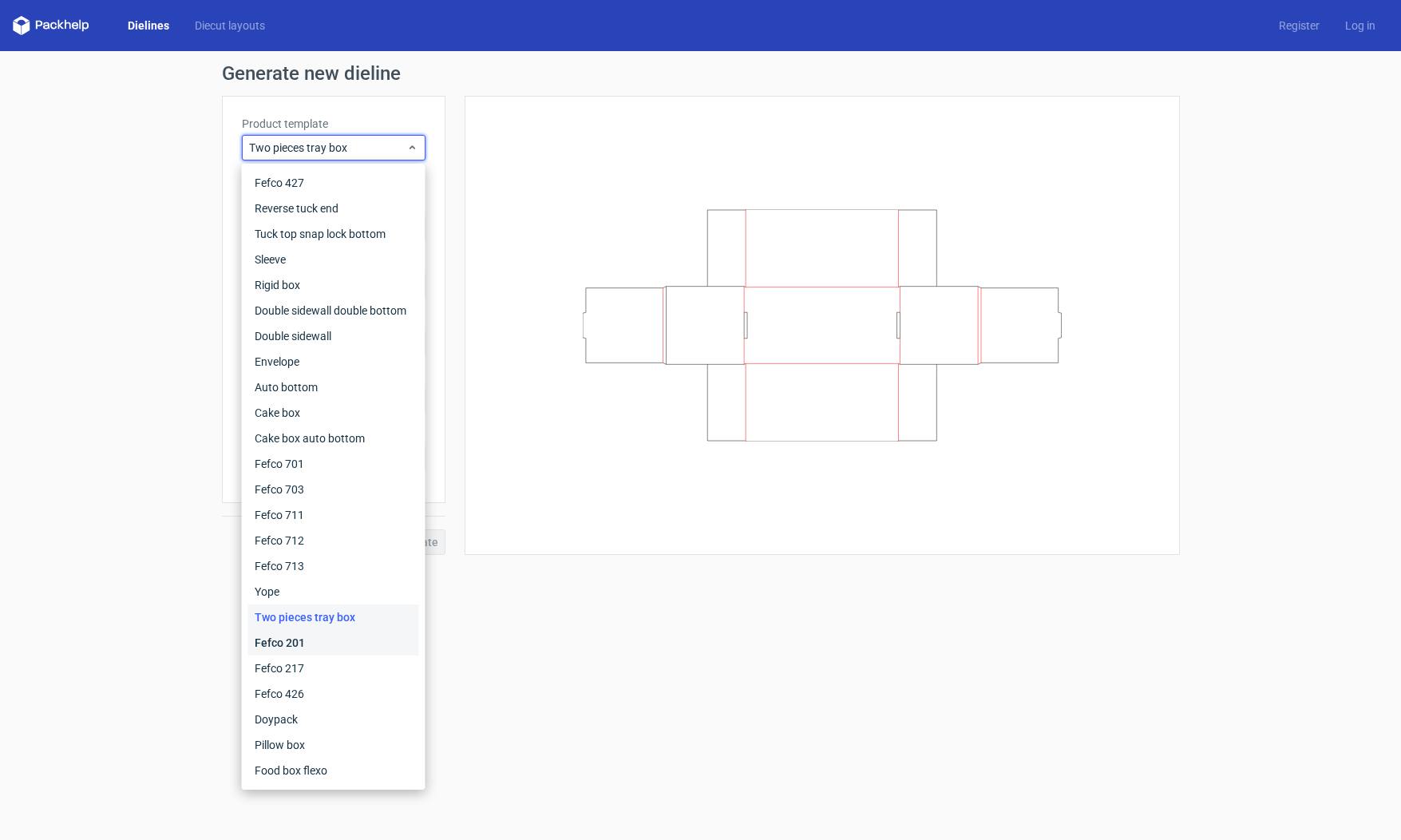
click at [323, 649] on div "Fefco 201" at bounding box center [334, 642] width 171 height 25
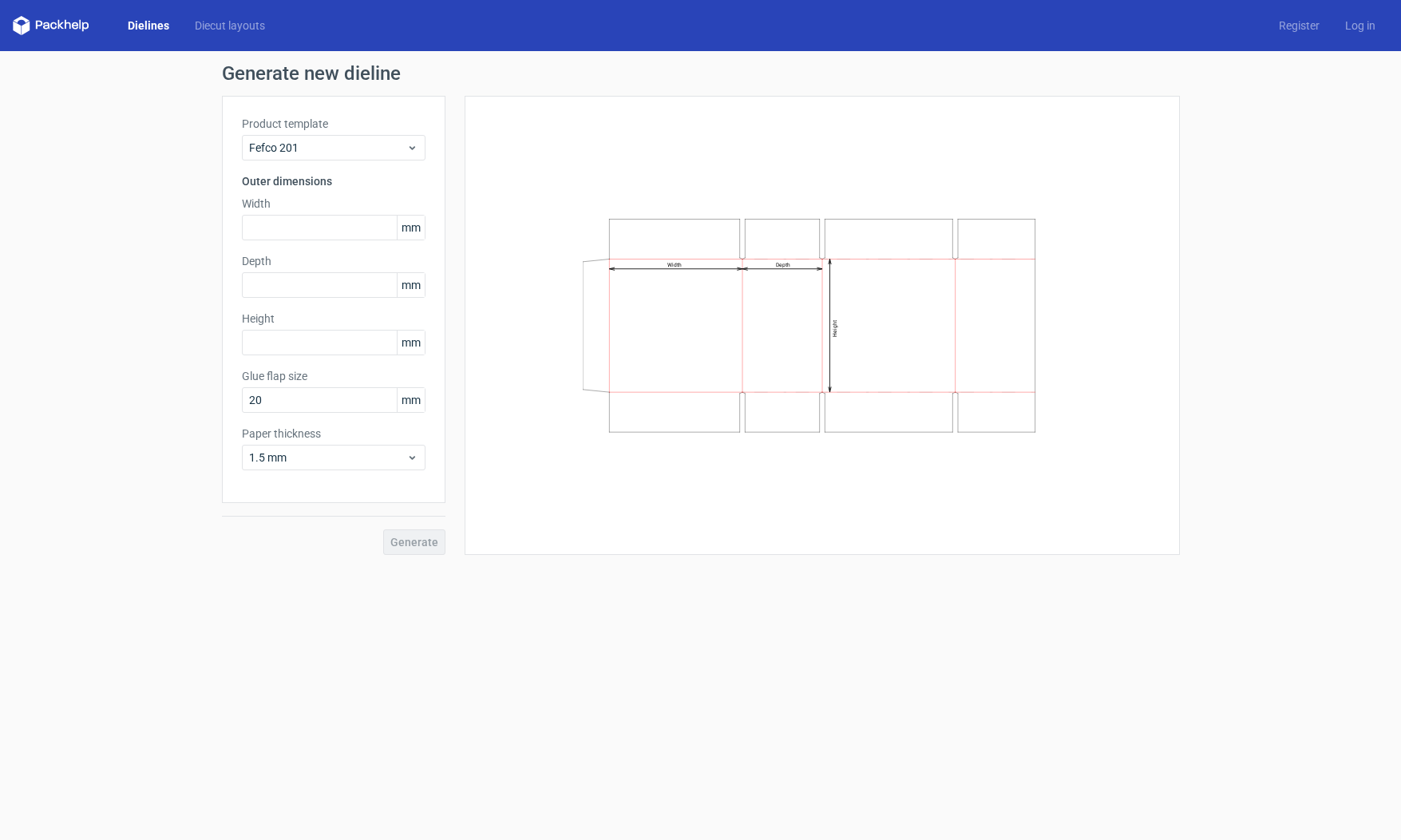
click at [320, 133] on div "Product template Fefco 201" at bounding box center [334, 138] width 184 height 45
click at [325, 151] on span "Fefco 201" at bounding box center [328, 147] width 158 height 16
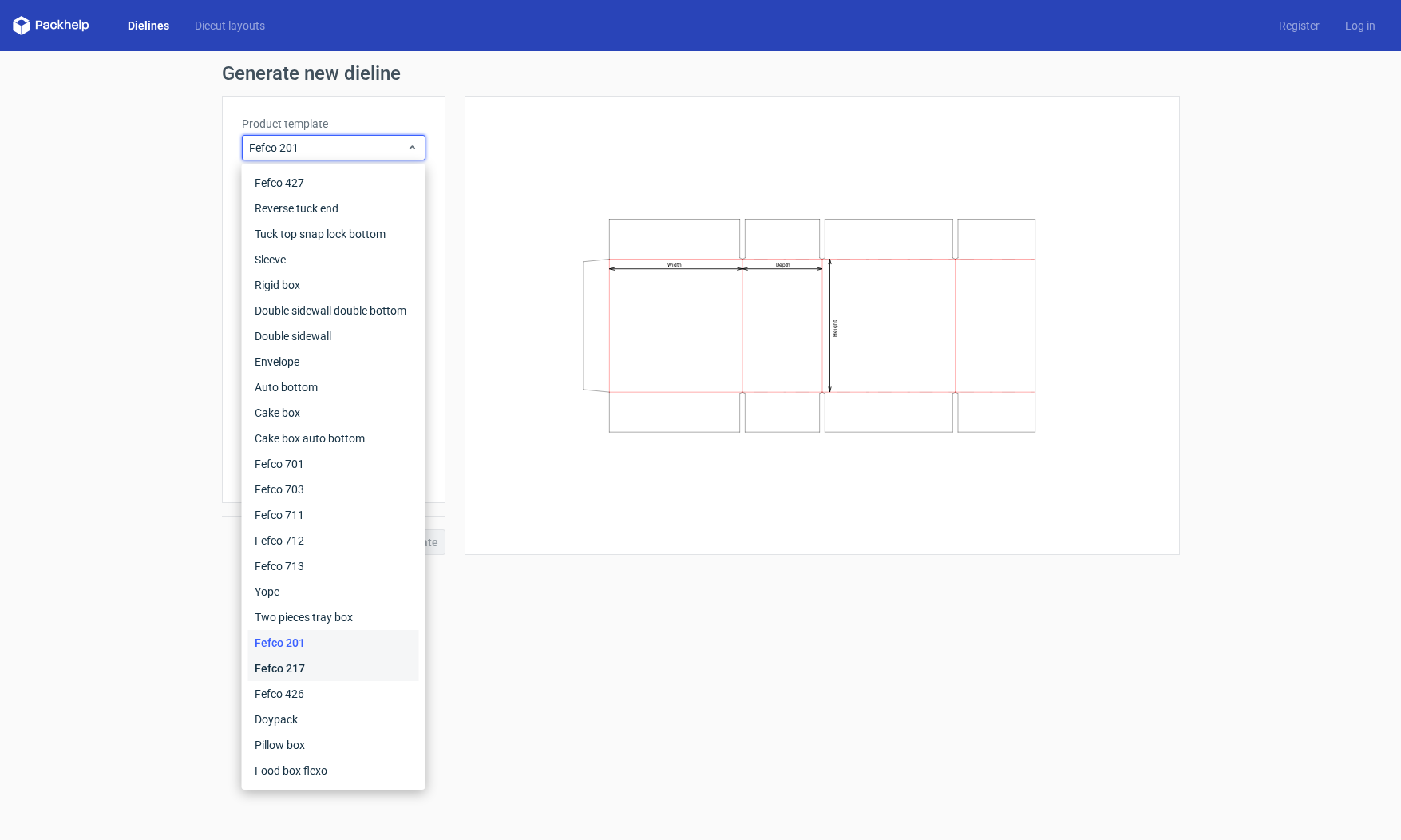
click at [323, 669] on div "Fefco 217" at bounding box center [334, 668] width 171 height 25
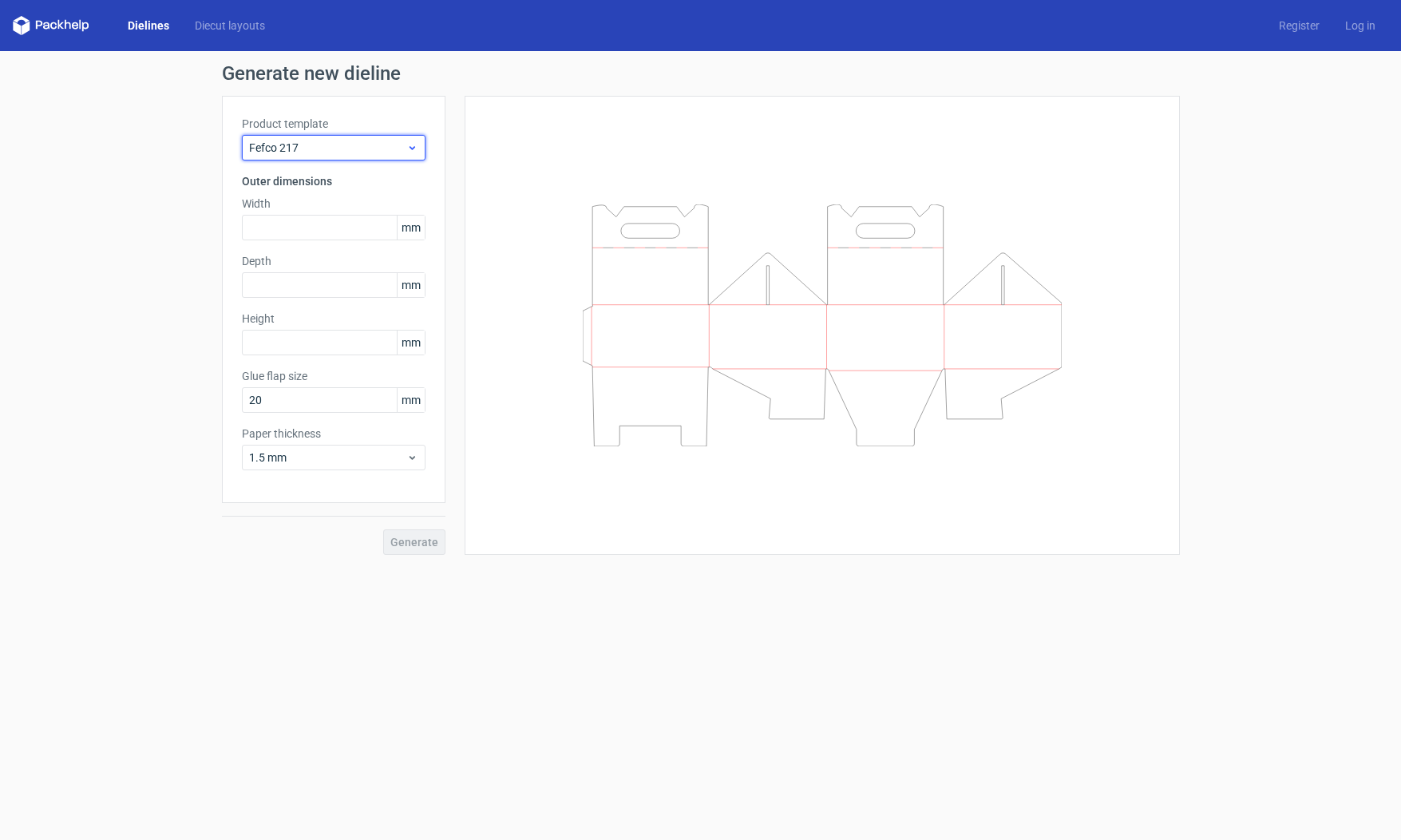
click at [389, 149] on span "Fefco 217" at bounding box center [328, 147] width 158 height 16
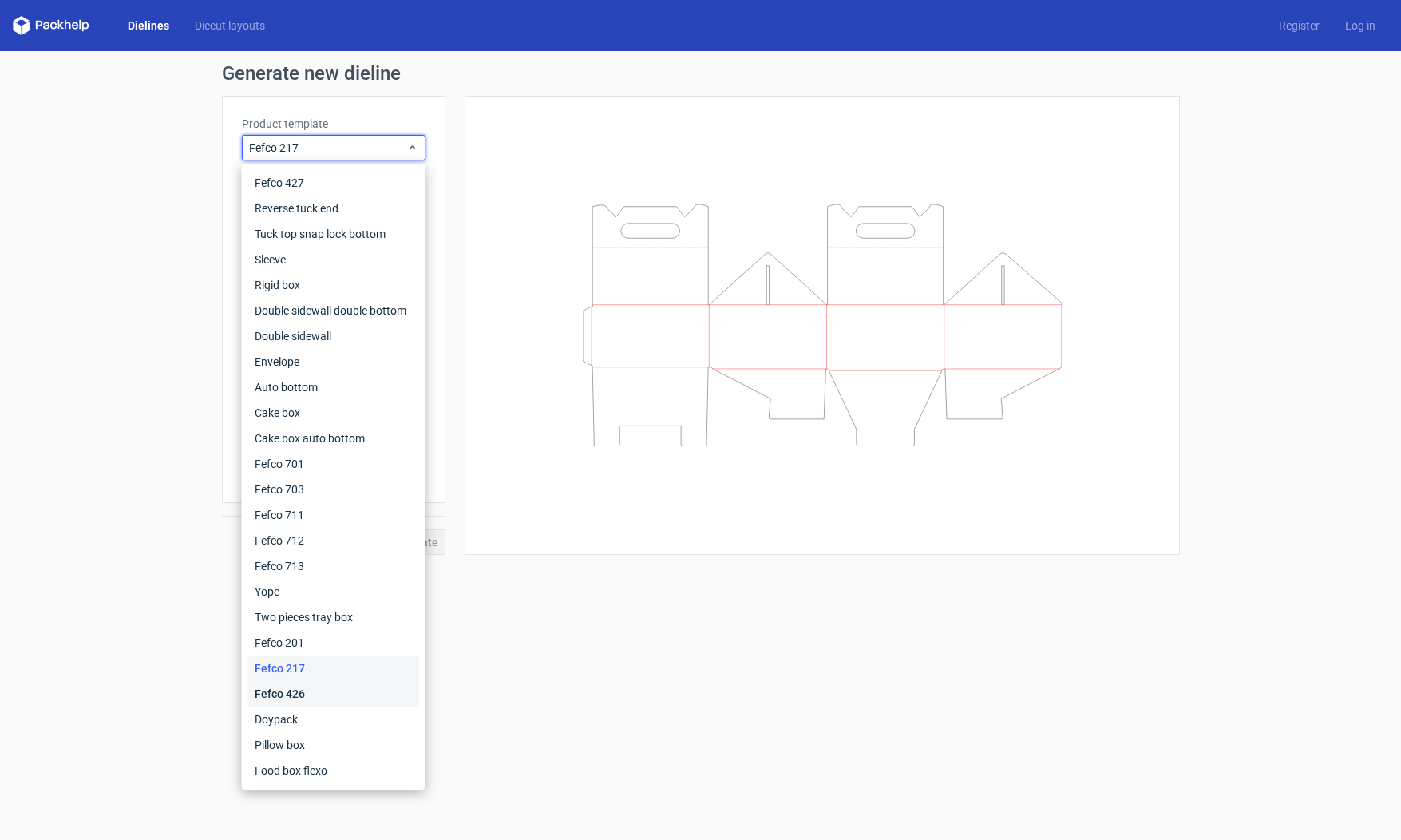
click at [344, 694] on div "Fefco 426" at bounding box center [334, 693] width 171 height 25
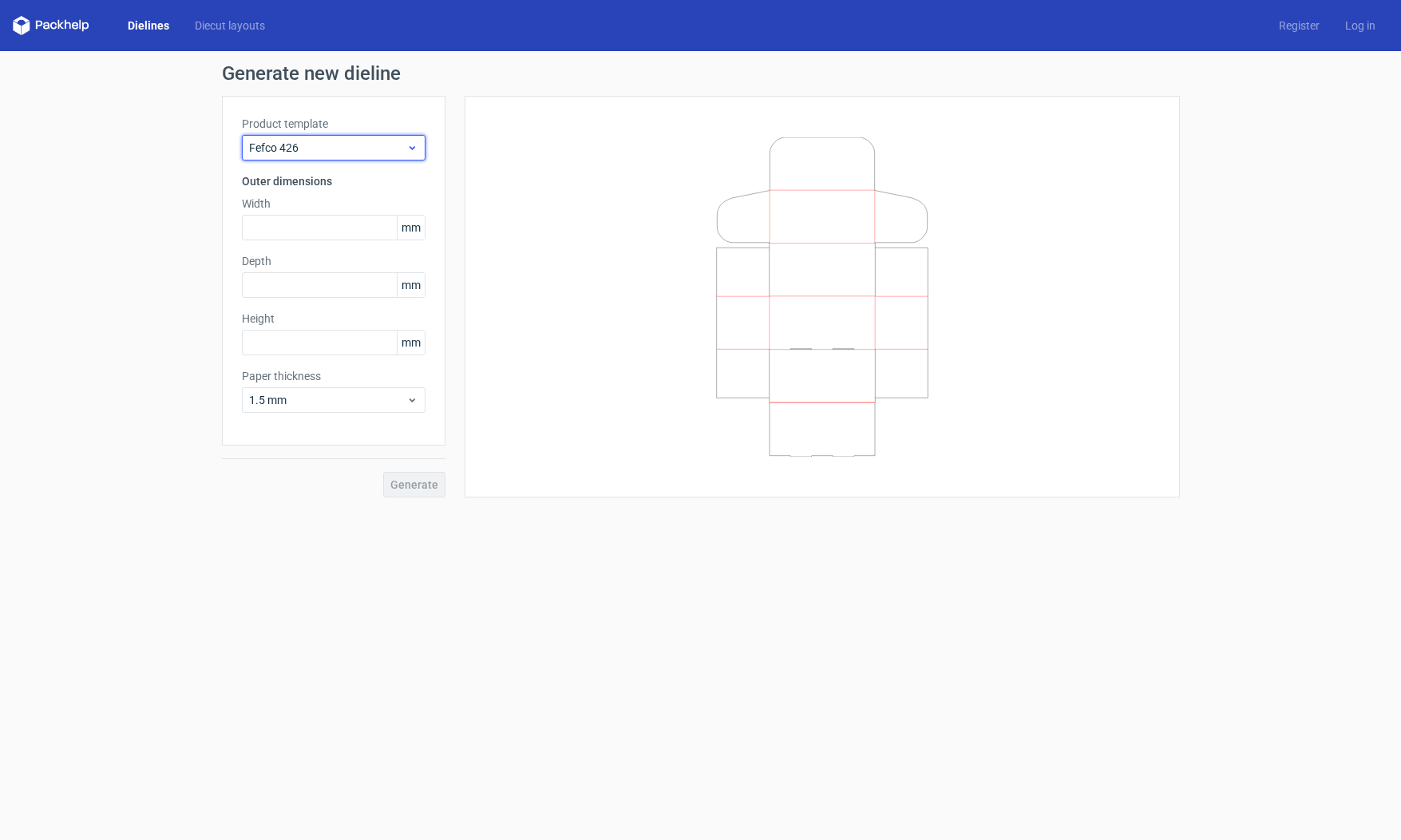
click at [400, 147] on span "Fefco 426" at bounding box center [328, 147] width 158 height 16
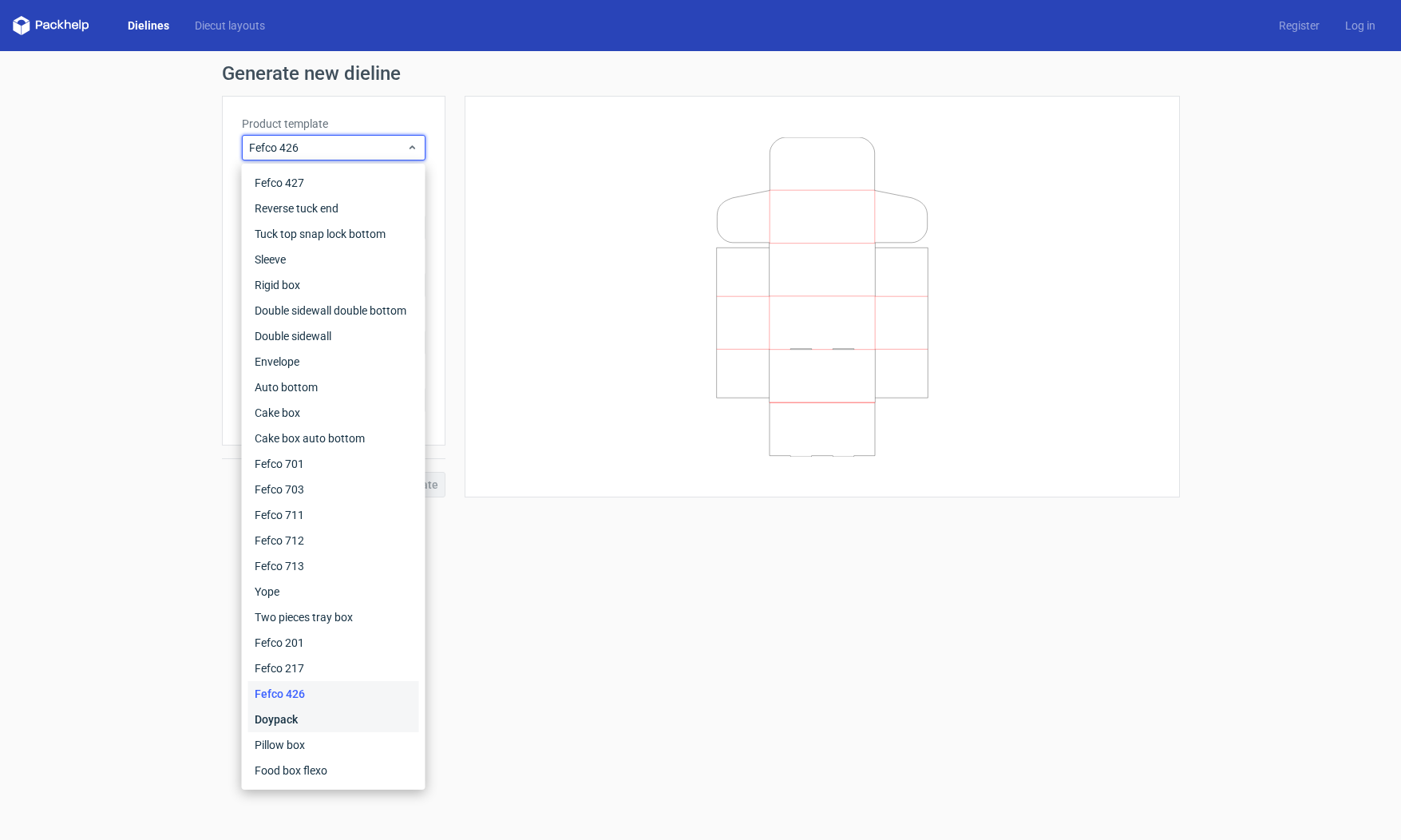
click at [302, 728] on div "Doypack" at bounding box center [334, 718] width 171 height 25
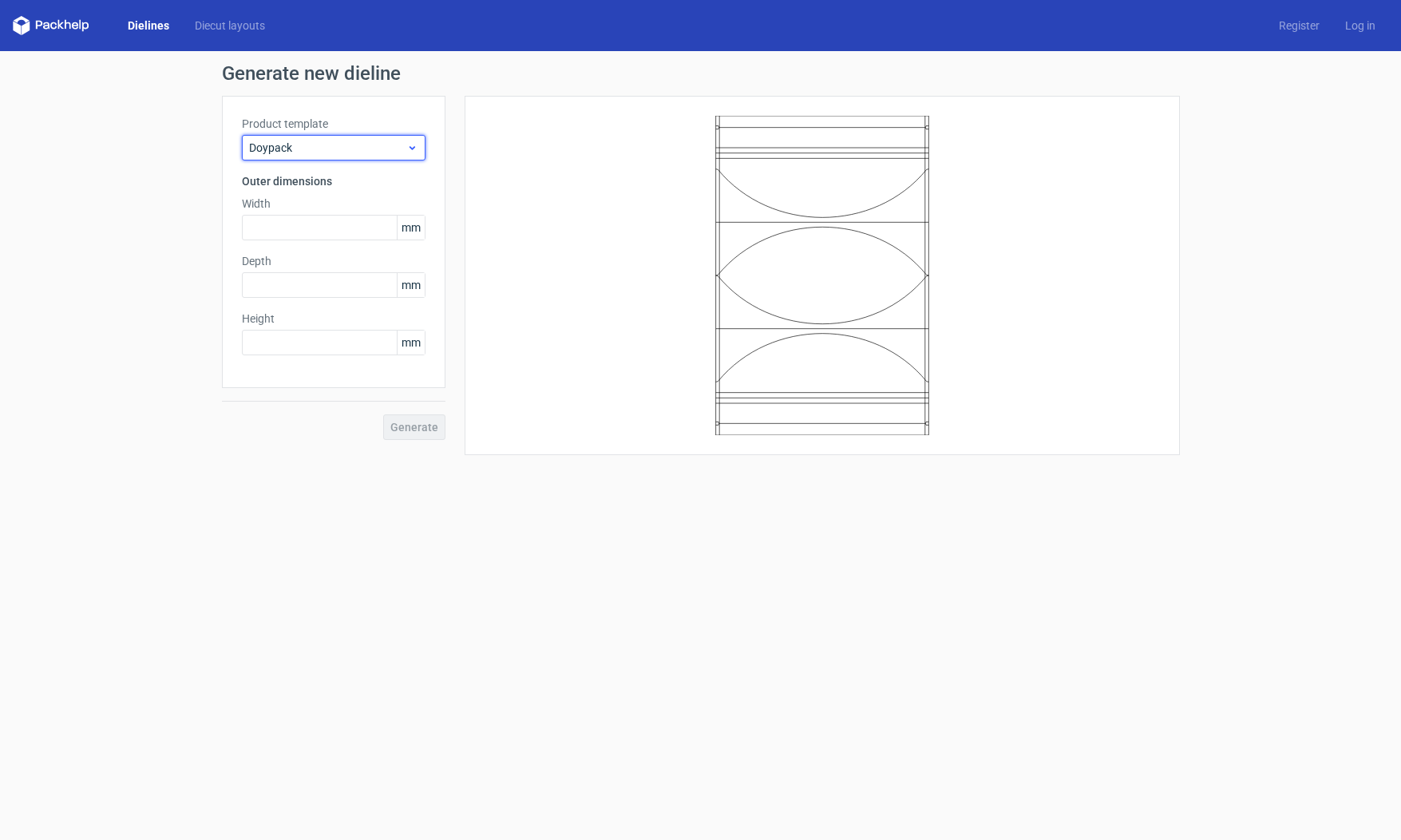
click at [373, 147] on span "Doypack" at bounding box center [328, 147] width 158 height 16
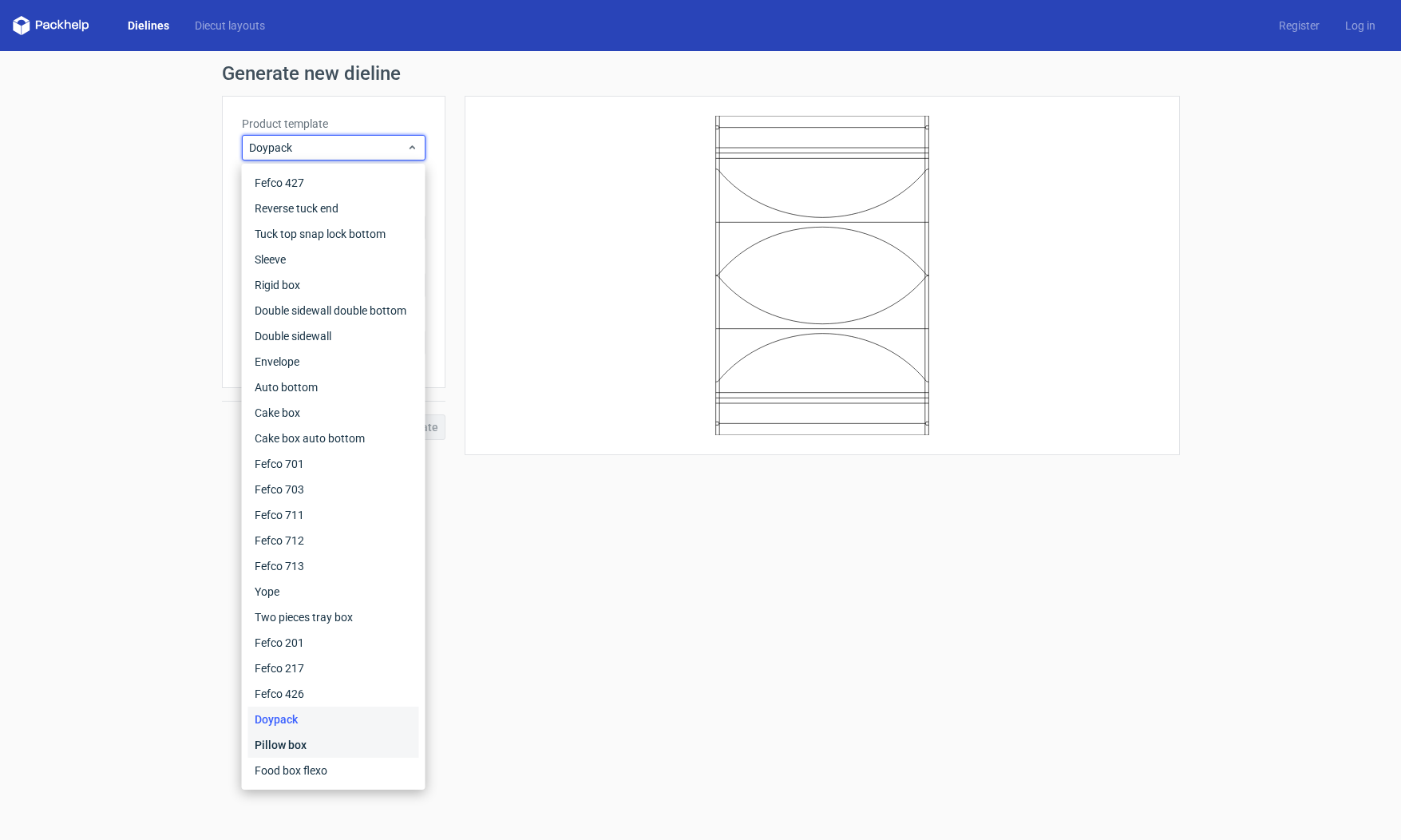
click at [357, 747] on div "Pillow box" at bounding box center [334, 744] width 171 height 25
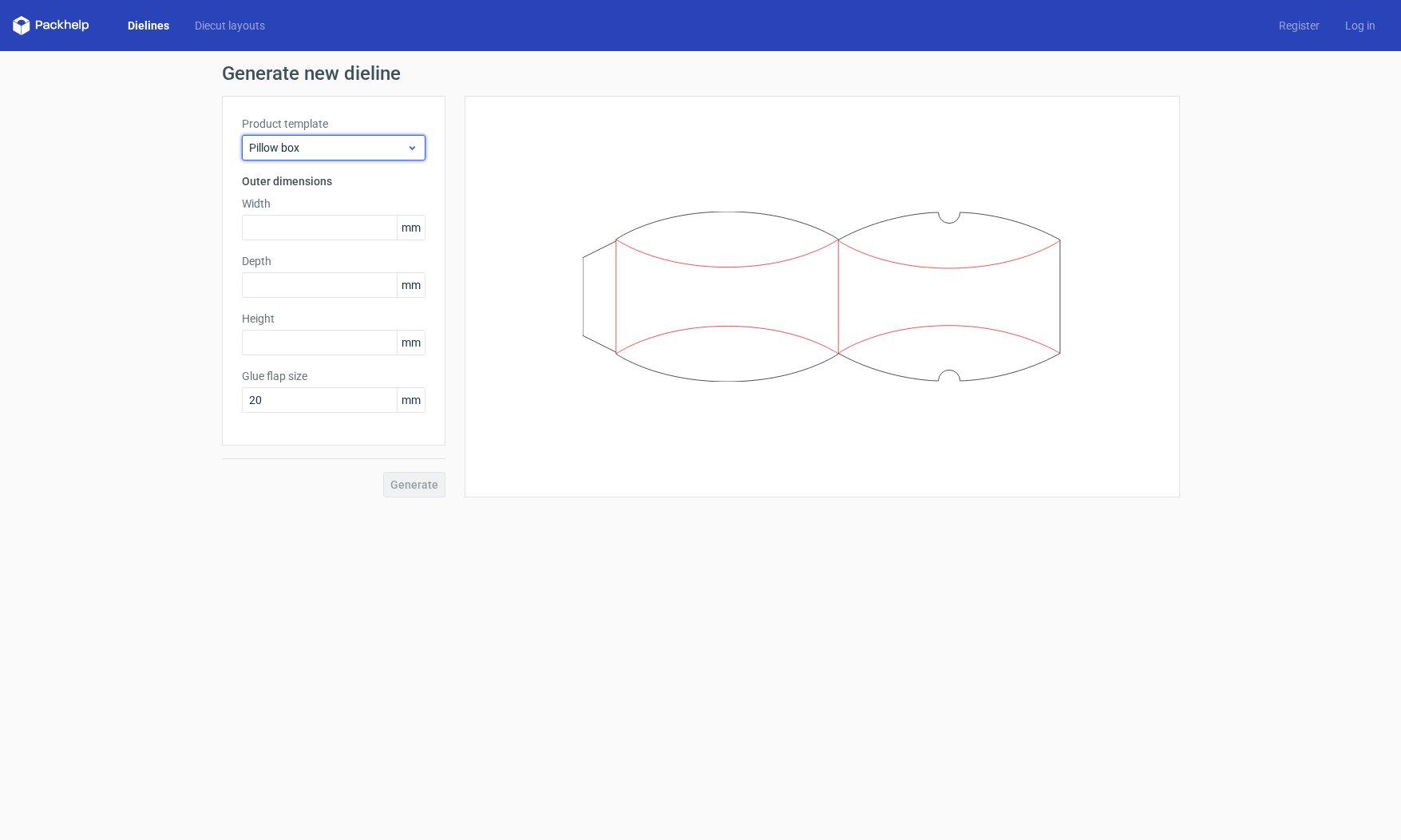
click at [341, 149] on span "Pillow box" at bounding box center [328, 147] width 158 height 16
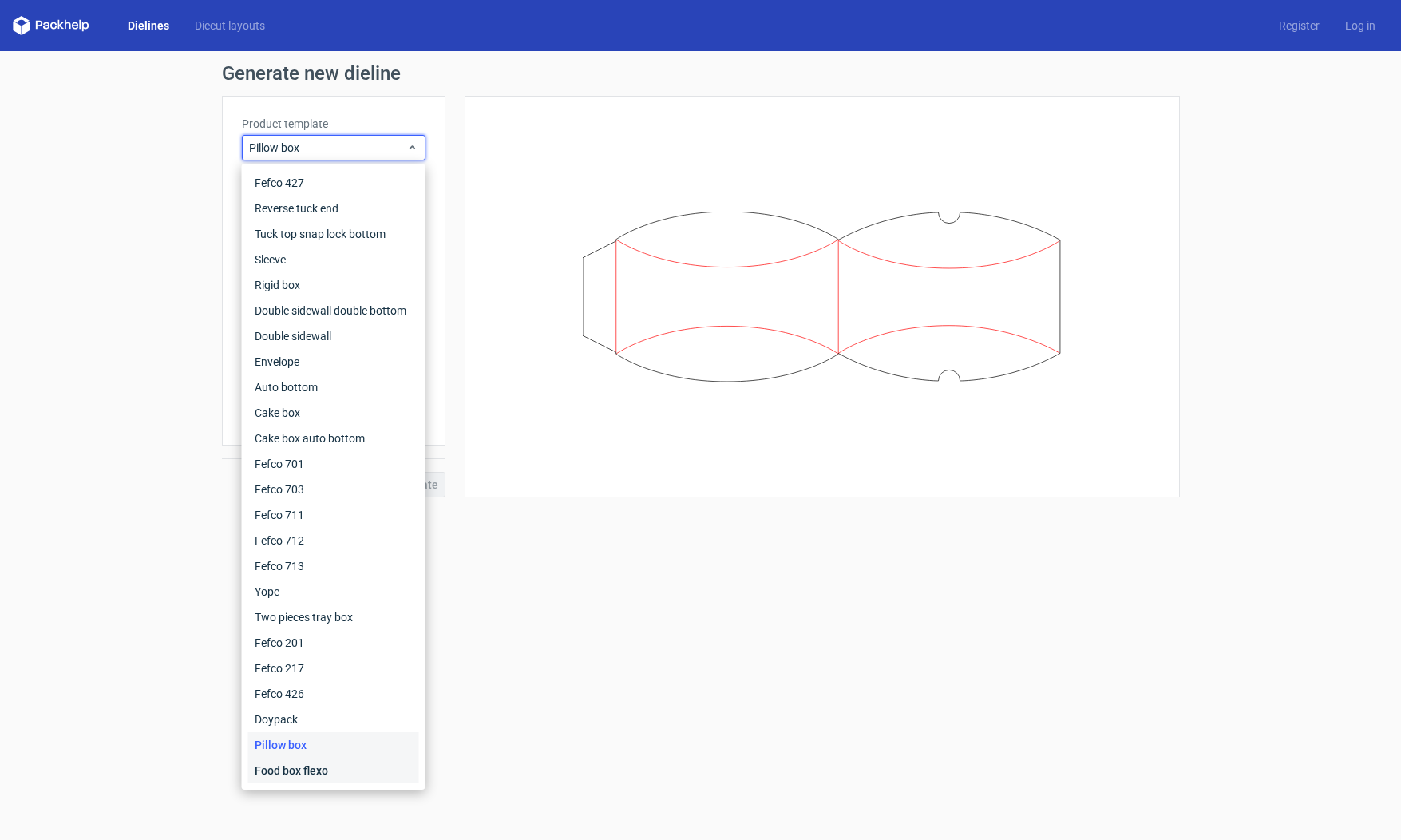
click at [366, 763] on div "Food box flexo" at bounding box center [334, 770] width 171 height 25
